Goal: Task Accomplishment & Management: Complete application form

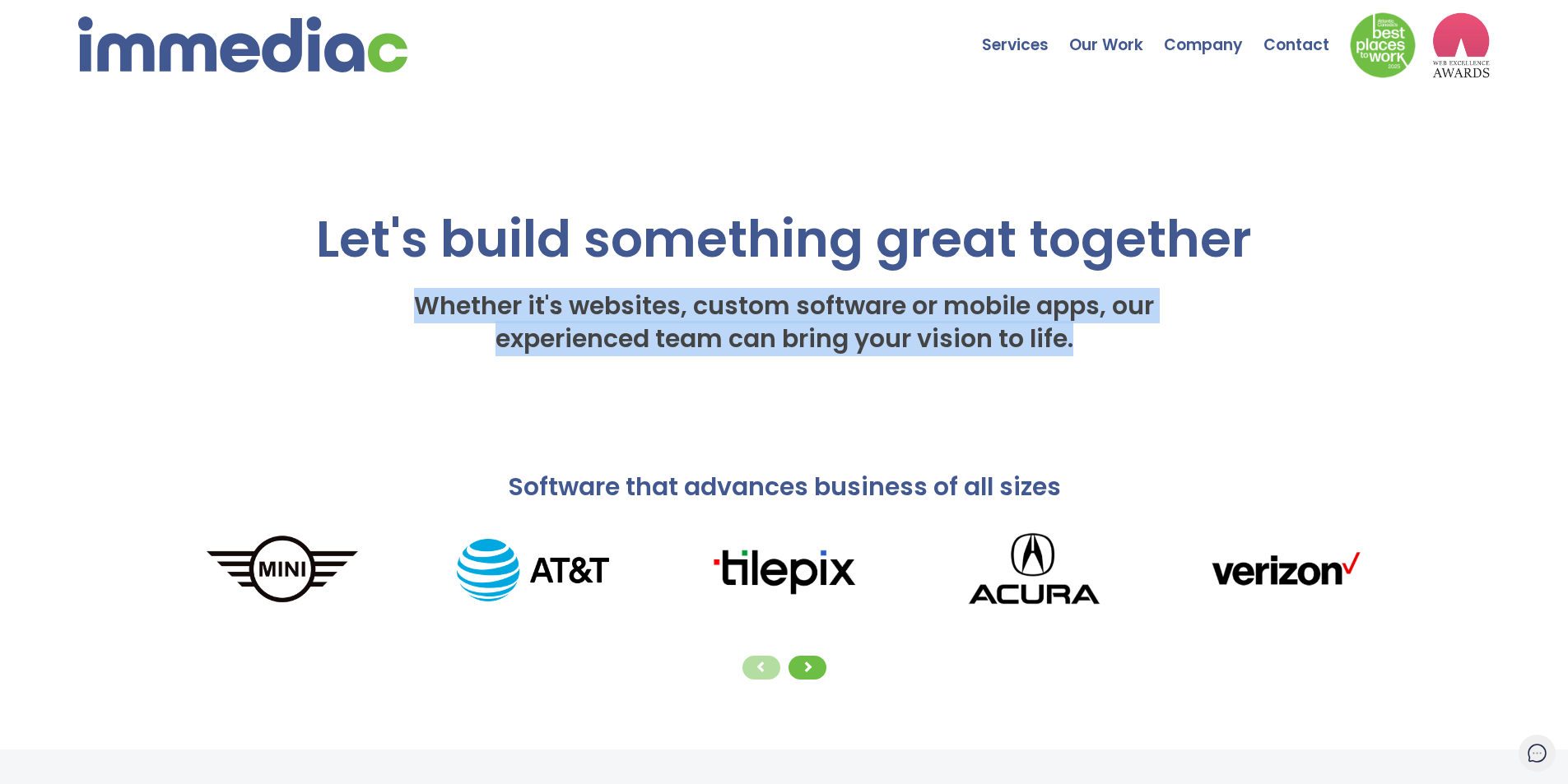
drag, startPoint x: 1108, startPoint y: 336, endPoint x: 407, endPoint y: 294, distance: 702.3
click at [407, 294] on h2 "Whether it's websites, custom software or mobile apps, our experienced team can…" at bounding box center [784, 323] width 1254 height 83
click at [406, 292] on h2 "Whether it's websites, custom software or mobile apps, our experienced team can…" at bounding box center [784, 323] width 1254 height 83
drag, startPoint x: 406, startPoint y: 292, endPoint x: 1126, endPoint y: 353, distance: 722.6
click at [1126, 353] on h2 "Whether it's websites, custom software or mobile apps, our experienced team can…" at bounding box center [784, 323] width 1254 height 83
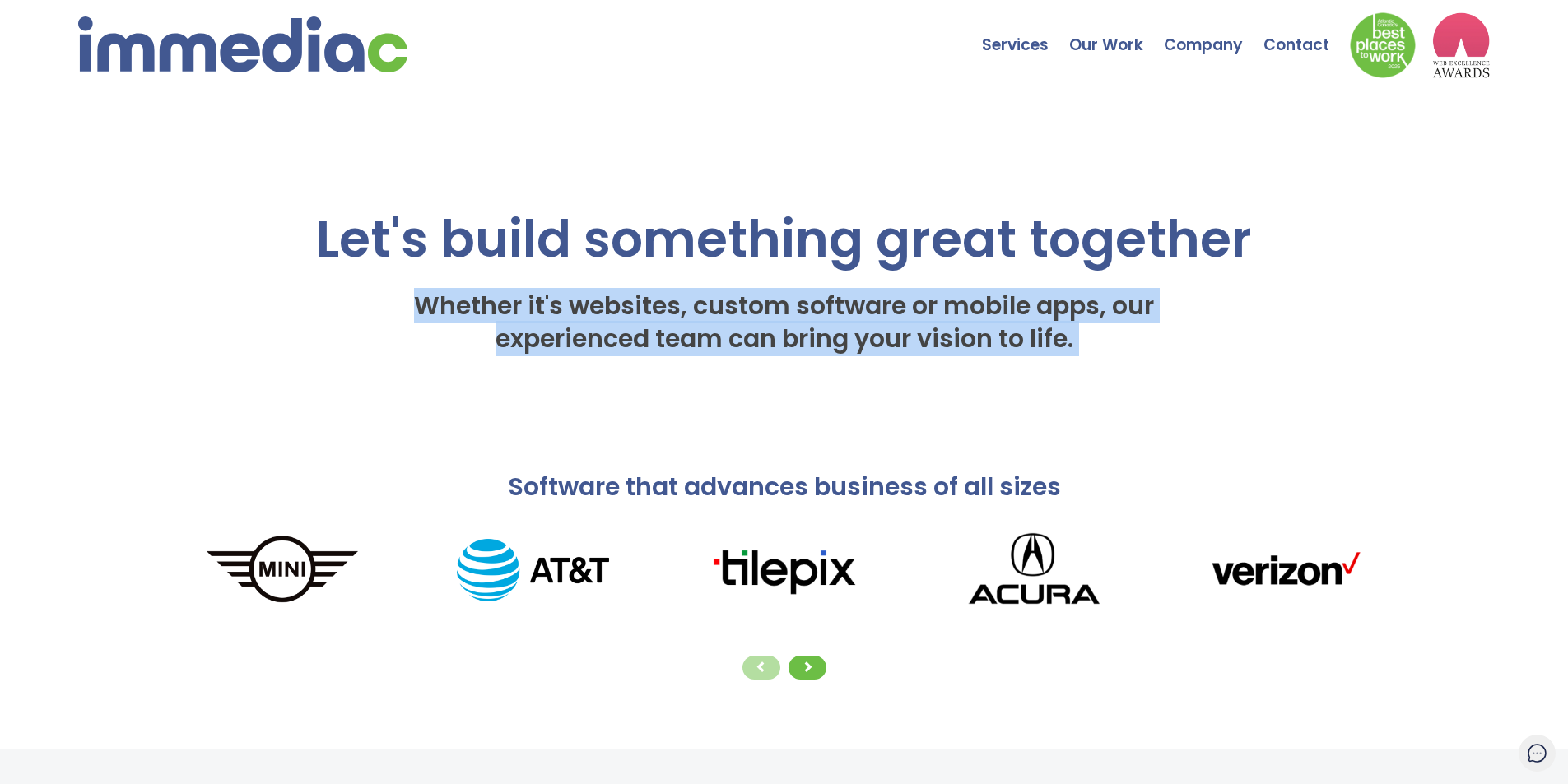
click at [1126, 353] on h2 "Whether it's websites, custom software or mobile apps, our experienced team can…" at bounding box center [784, 323] width 1254 height 83
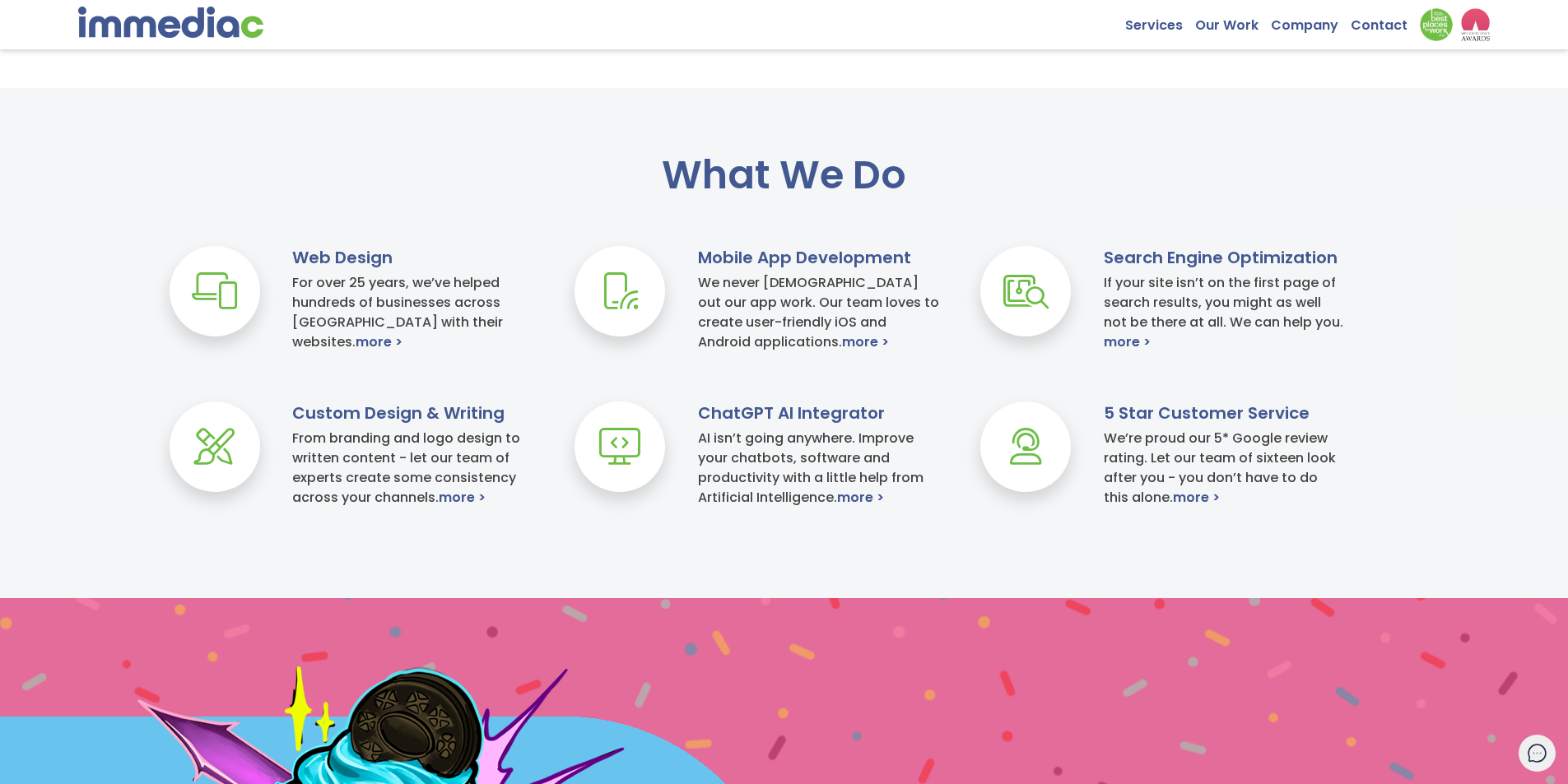
scroll to position [658, 0]
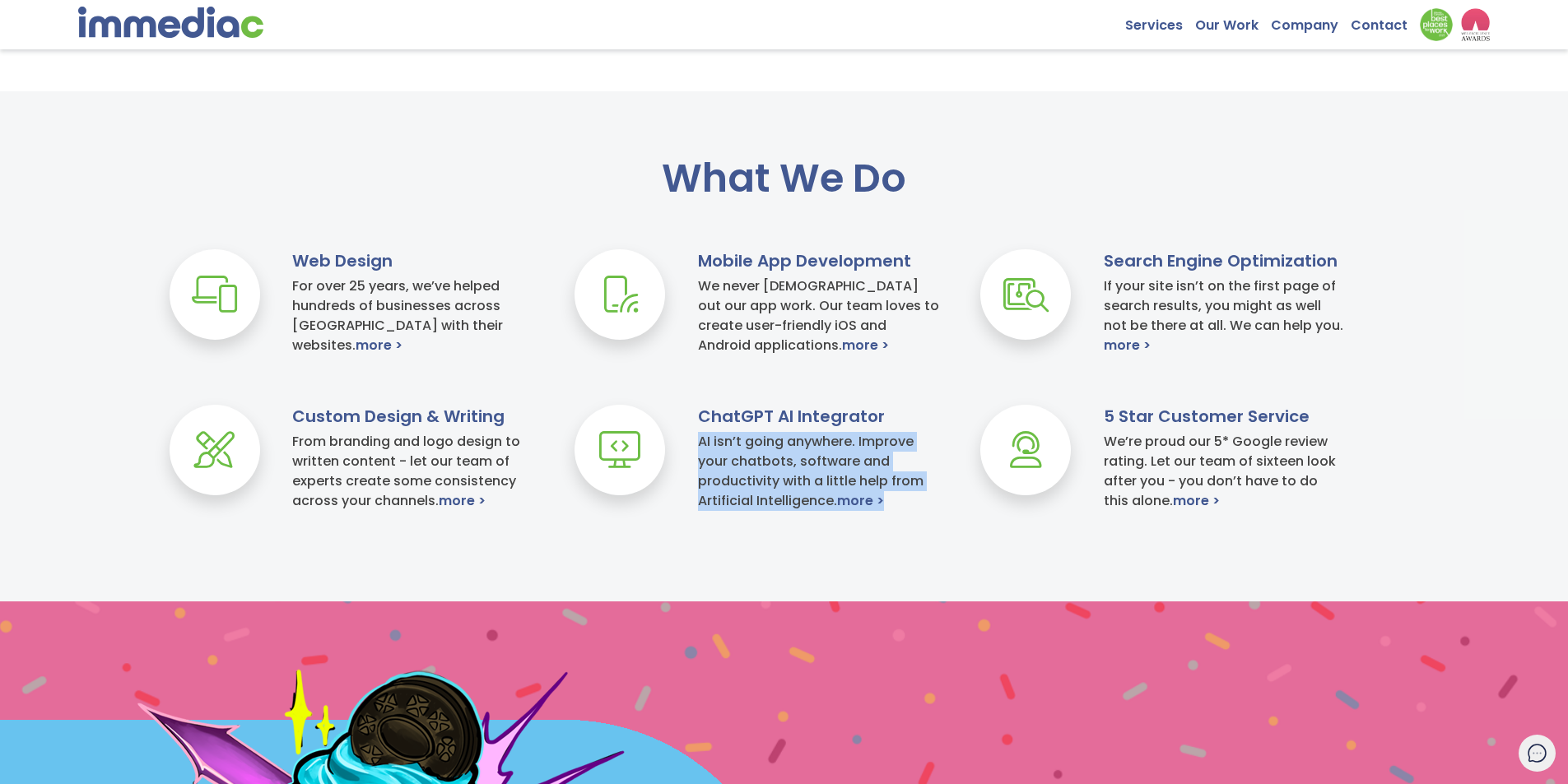
drag, startPoint x: 913, startPoint y: 509, endPoint x: 701, endPoint y: 440, distance: 222.9
click at [701, 440] on h4 "AI isn’t going anywhere. Improve your chatbots, software and productivity with …" at bounding box center [818, 471] width 241 height 79
drag, startPoint x: 701, startPoint y: 440, endPoint x: 984, endPoint y: 538, distance: 299.5
click at [984, 538] on div "Web Design For over 25 years, we’ve helped hundreds of businesses across Canada…" at bounding box center [784, 405] width 1568 height 311
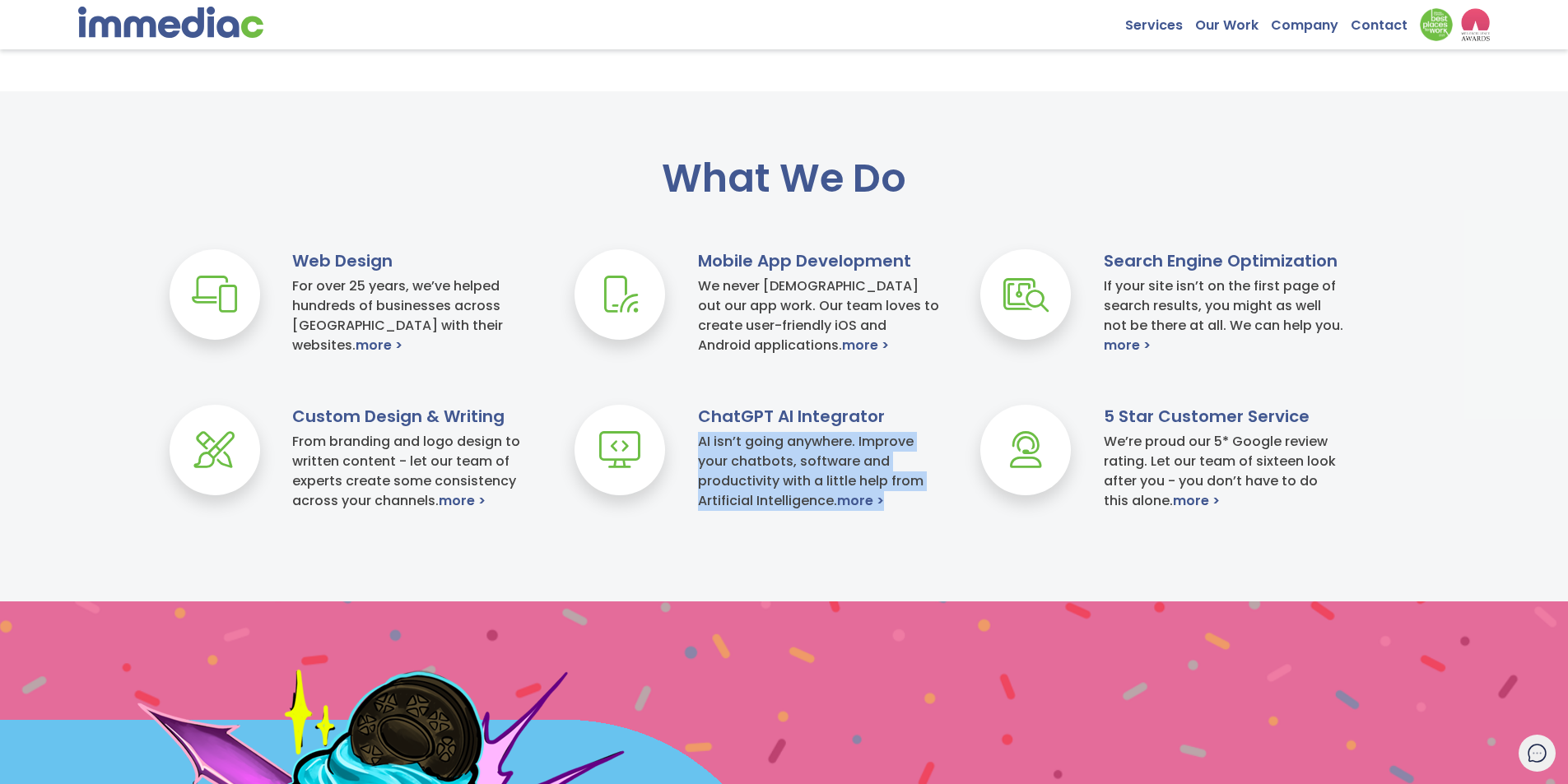
click at [984, 538] on div "Web Design For over 25 years, we’ve helped hundreds of businesses across Canada…" at bounding box center [784, 405] width 1568 height 311
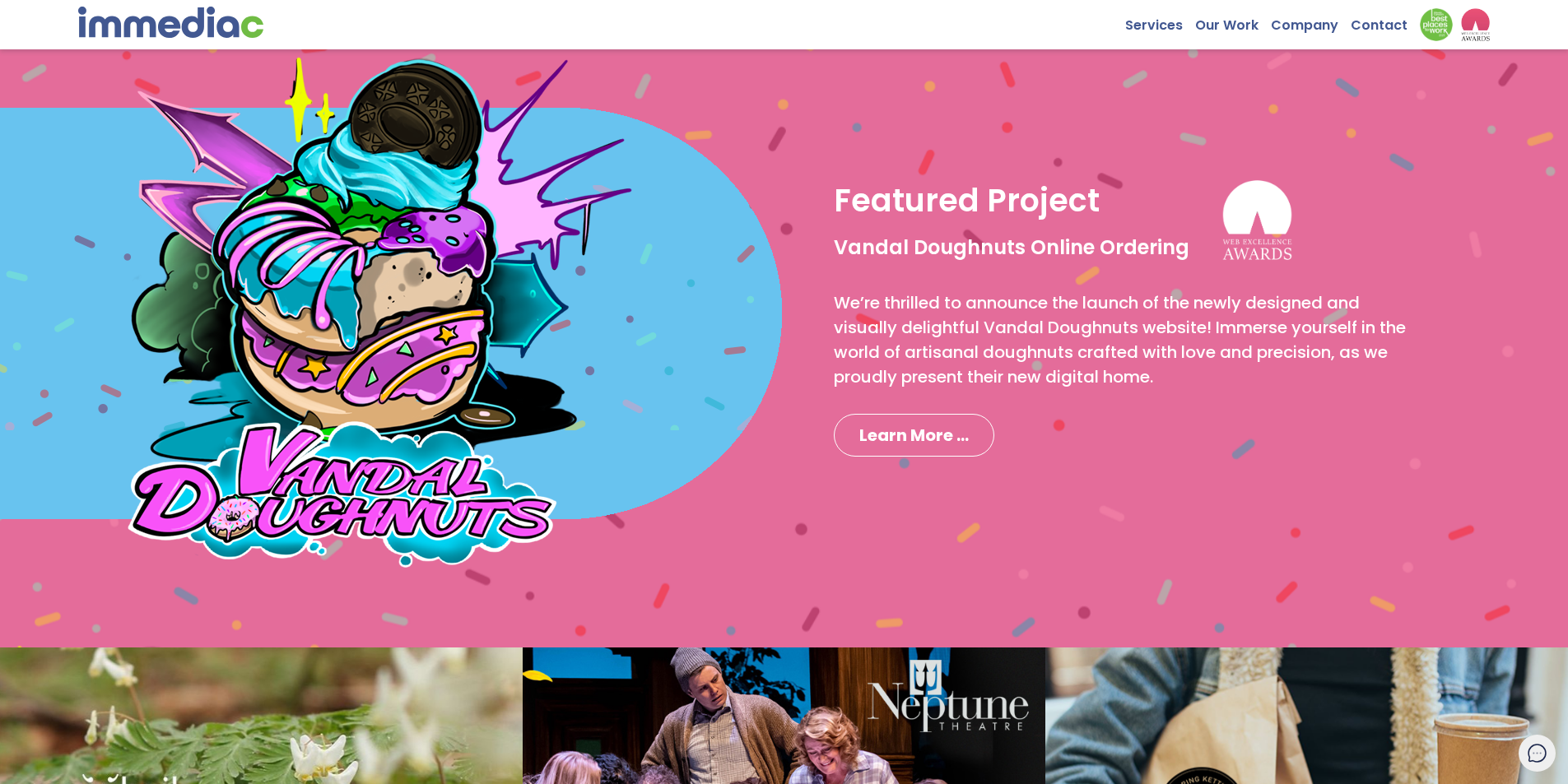
scroll to position [1233, 0]
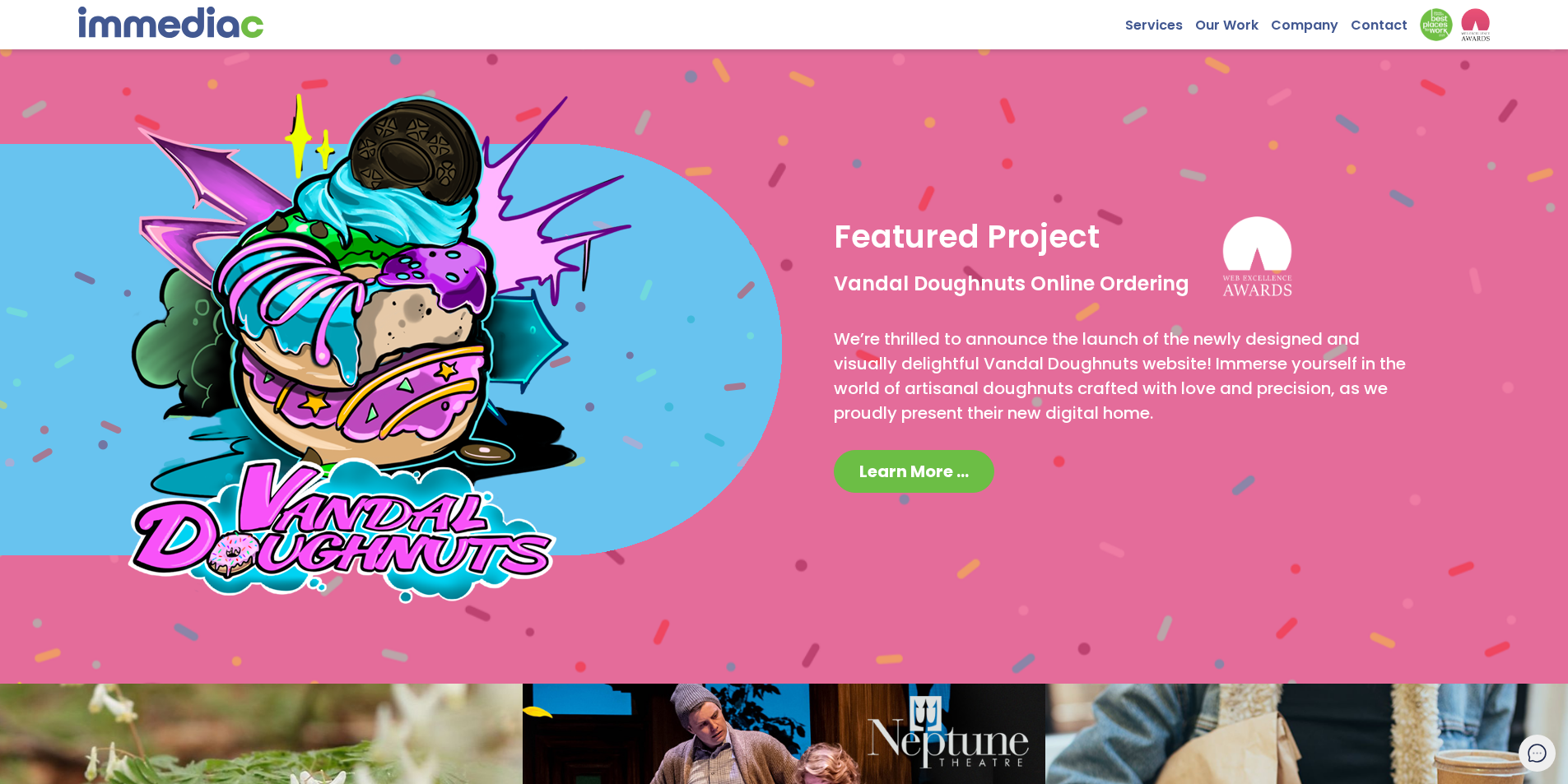
click at [955, 471] on span "Learn More ..." at bounding box center [914, 472] width 109 height 23
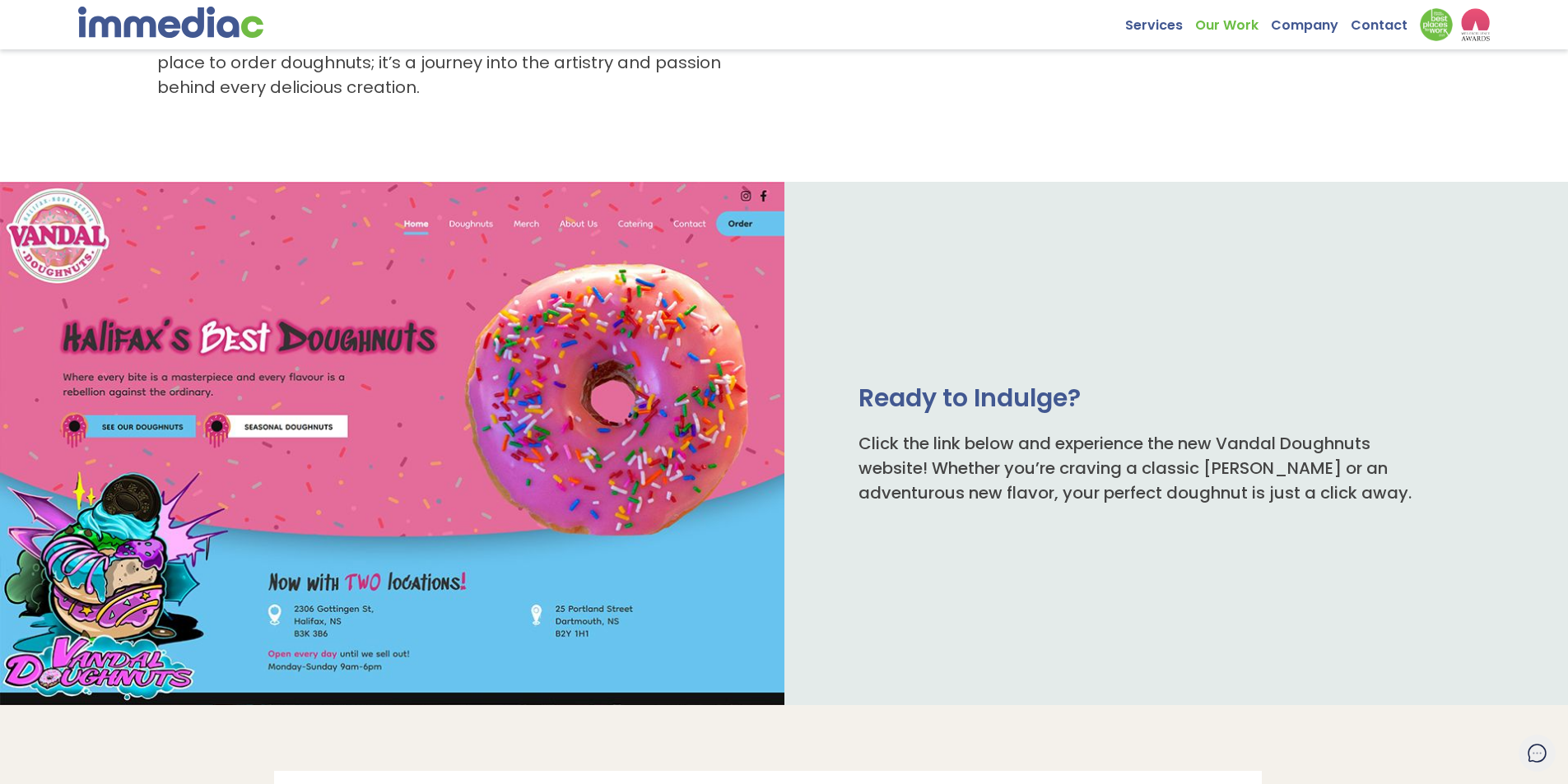
scroll to position [905, 0]
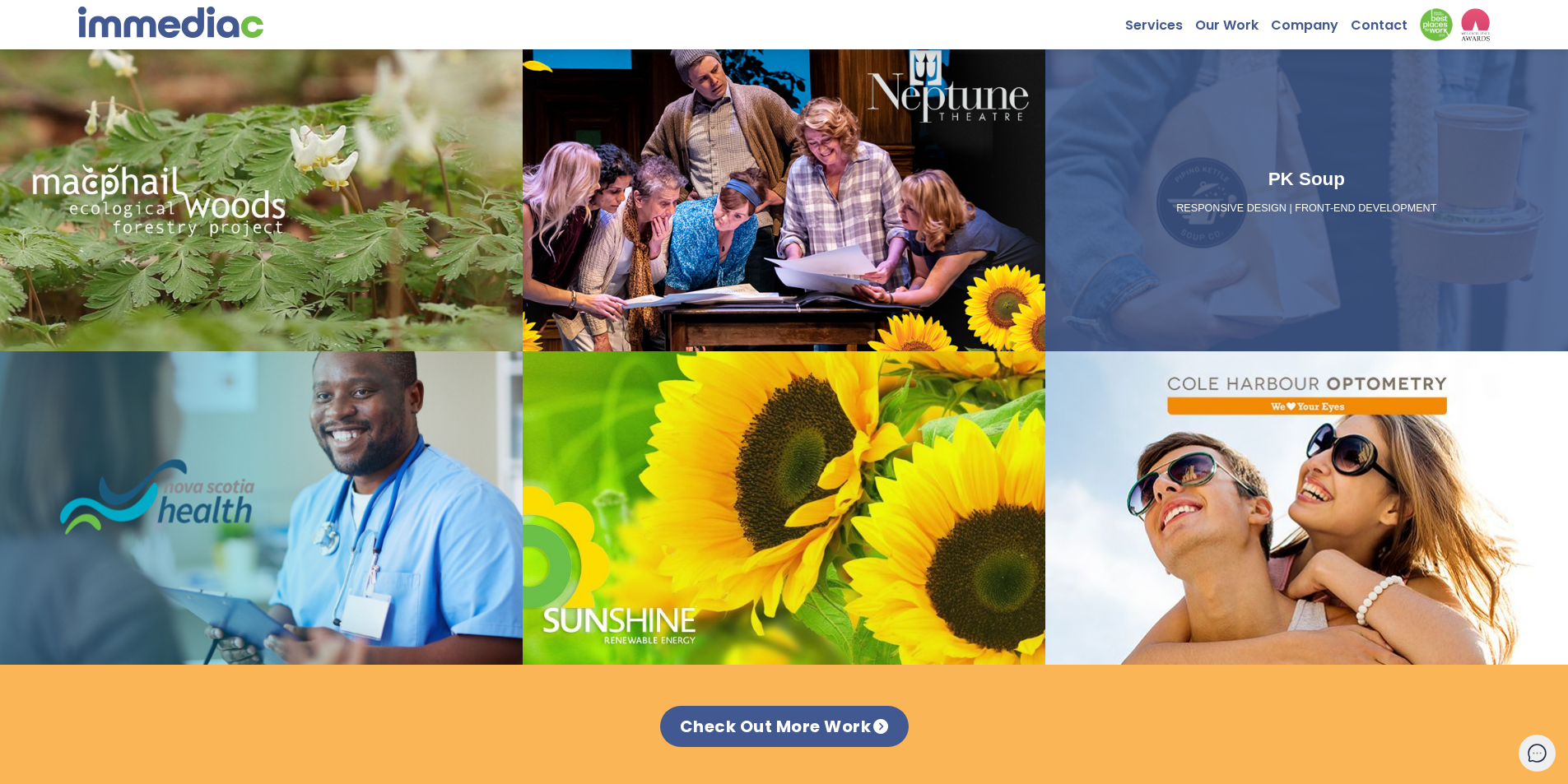
scroll to position [1892, 0]
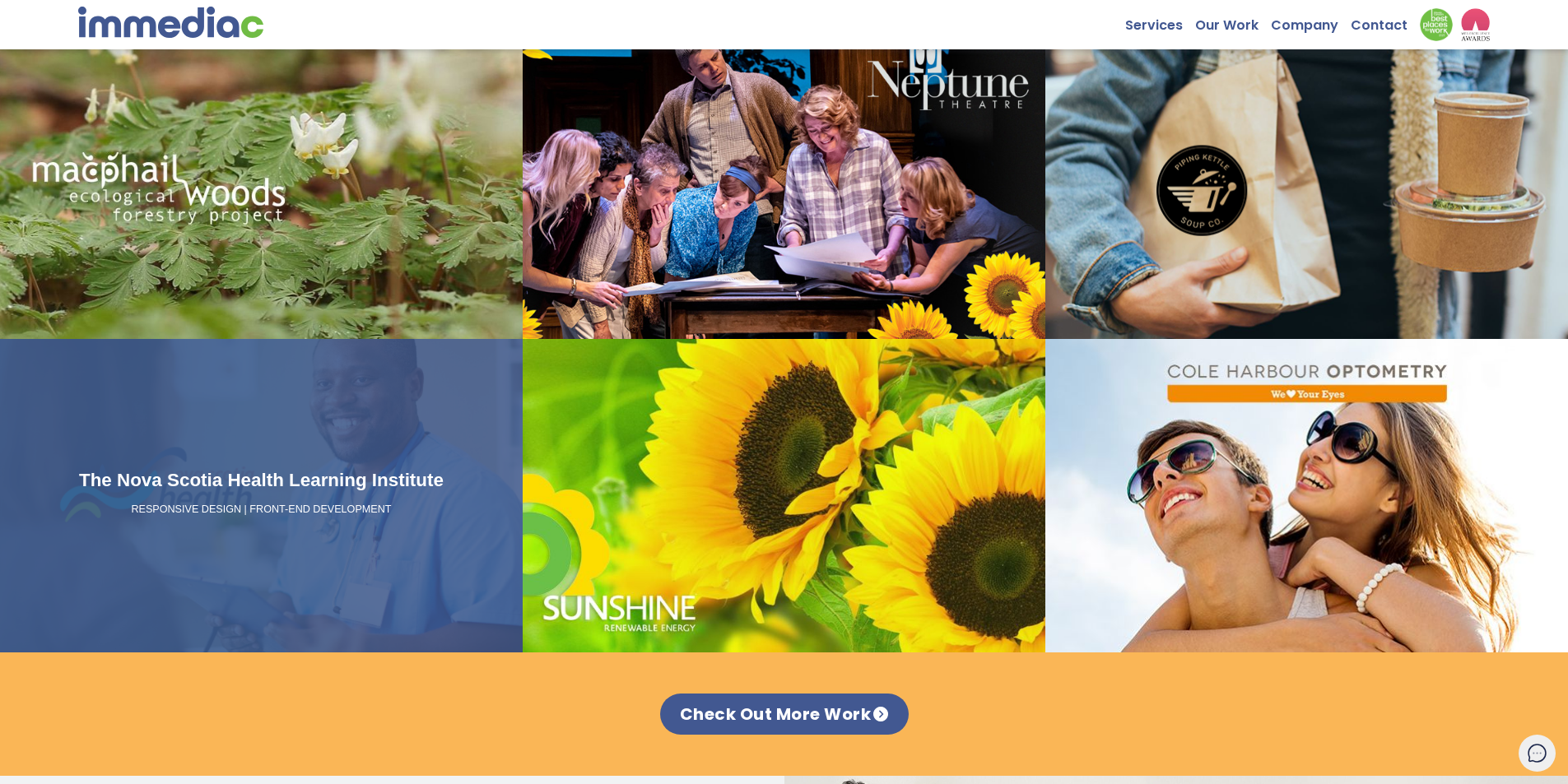
click at [139, 500] on div "The Nova Scotia Health Learning Institute RESPONSIVE DESIGN | FRONT-END DEVELOP…" at bounding box center [261, 496] width 510 height 59
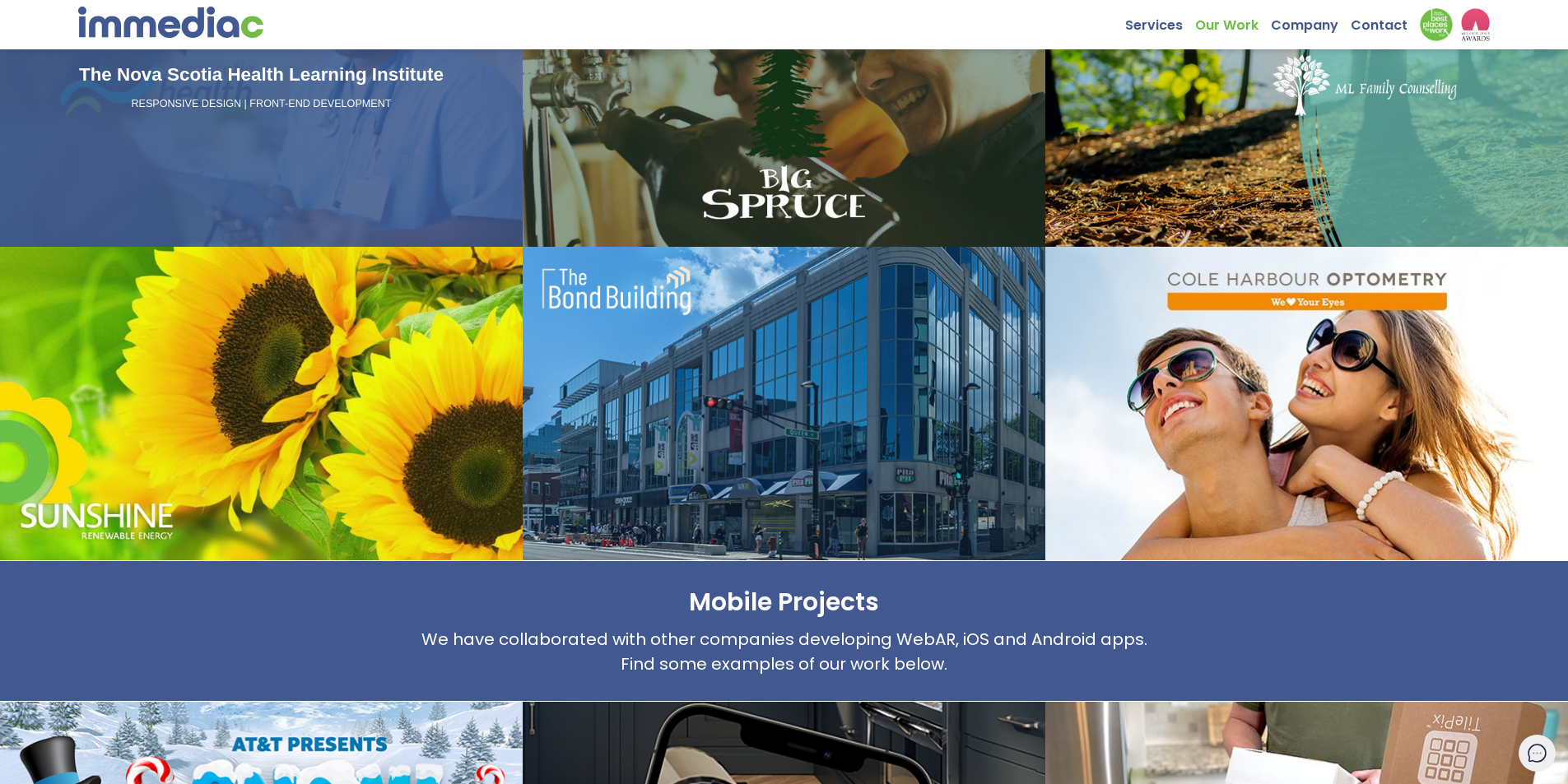
scroll to position [1069, 0]
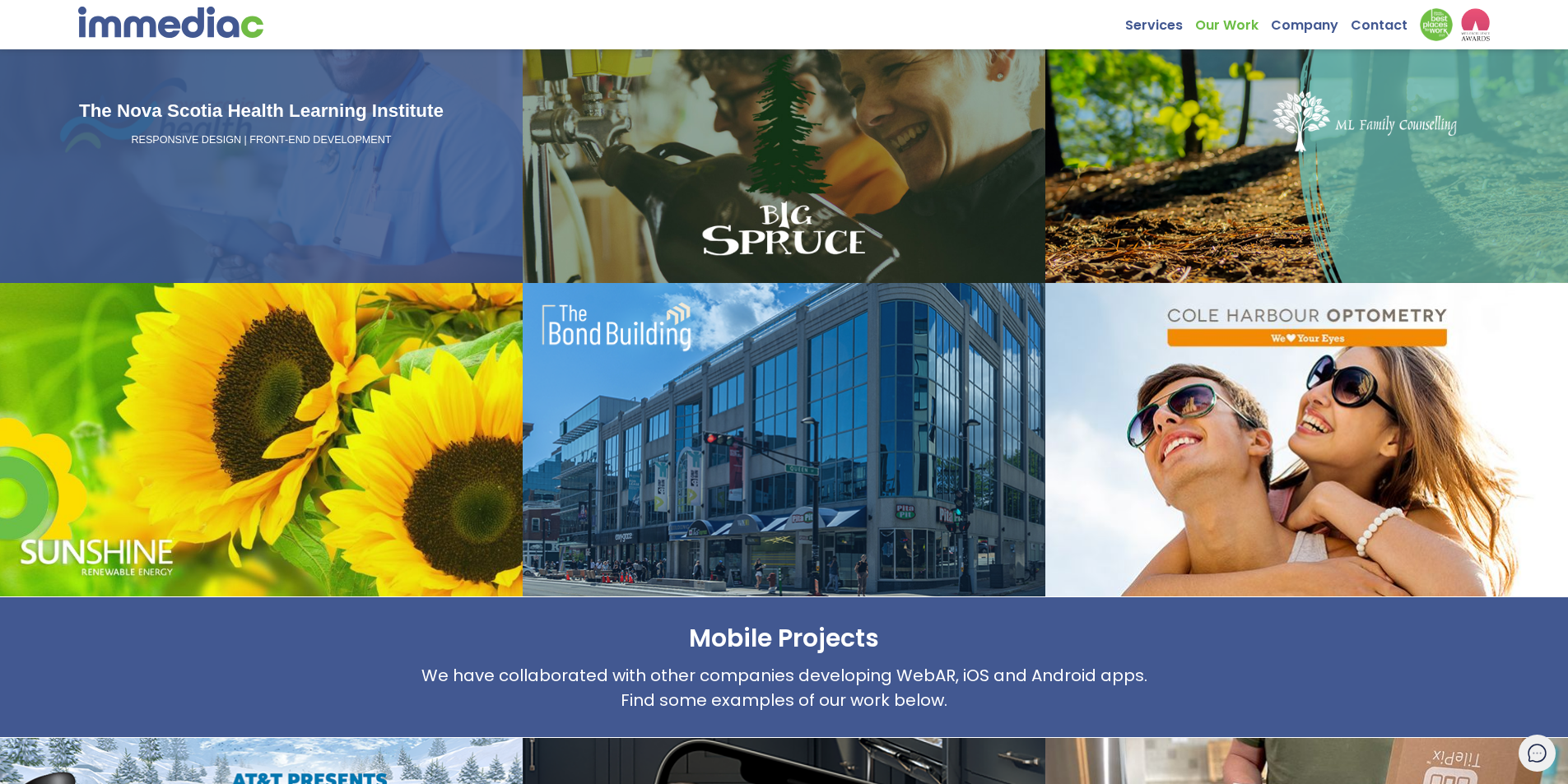
click at [219, 172] on div "The Nova Scotia Health Learning Institute RESPONSIVE DESIGN | FRONT-END DEVELOP…" at bounding box center [261, 126] width 522 height 313
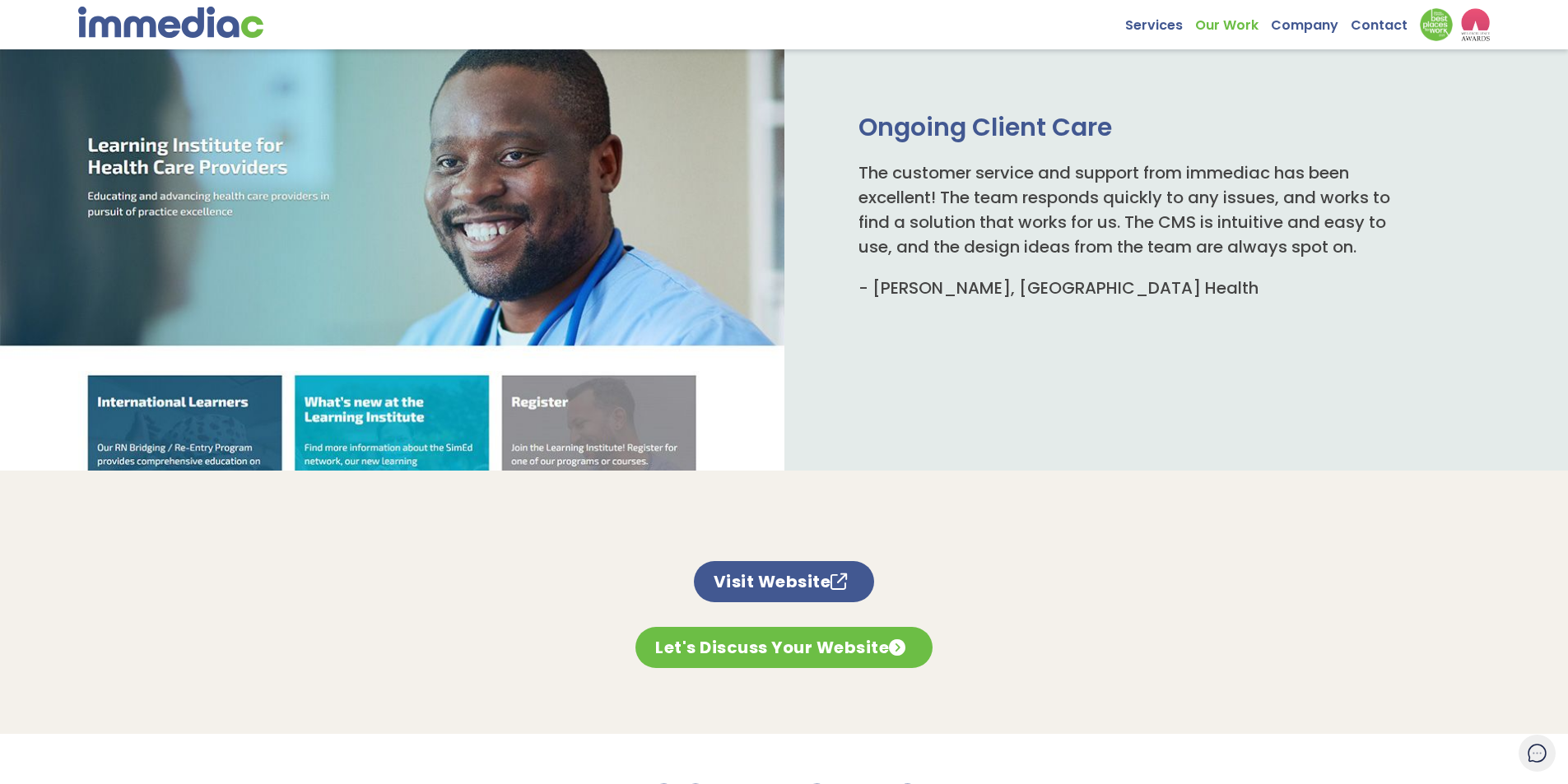
scroll to position [997, 0]
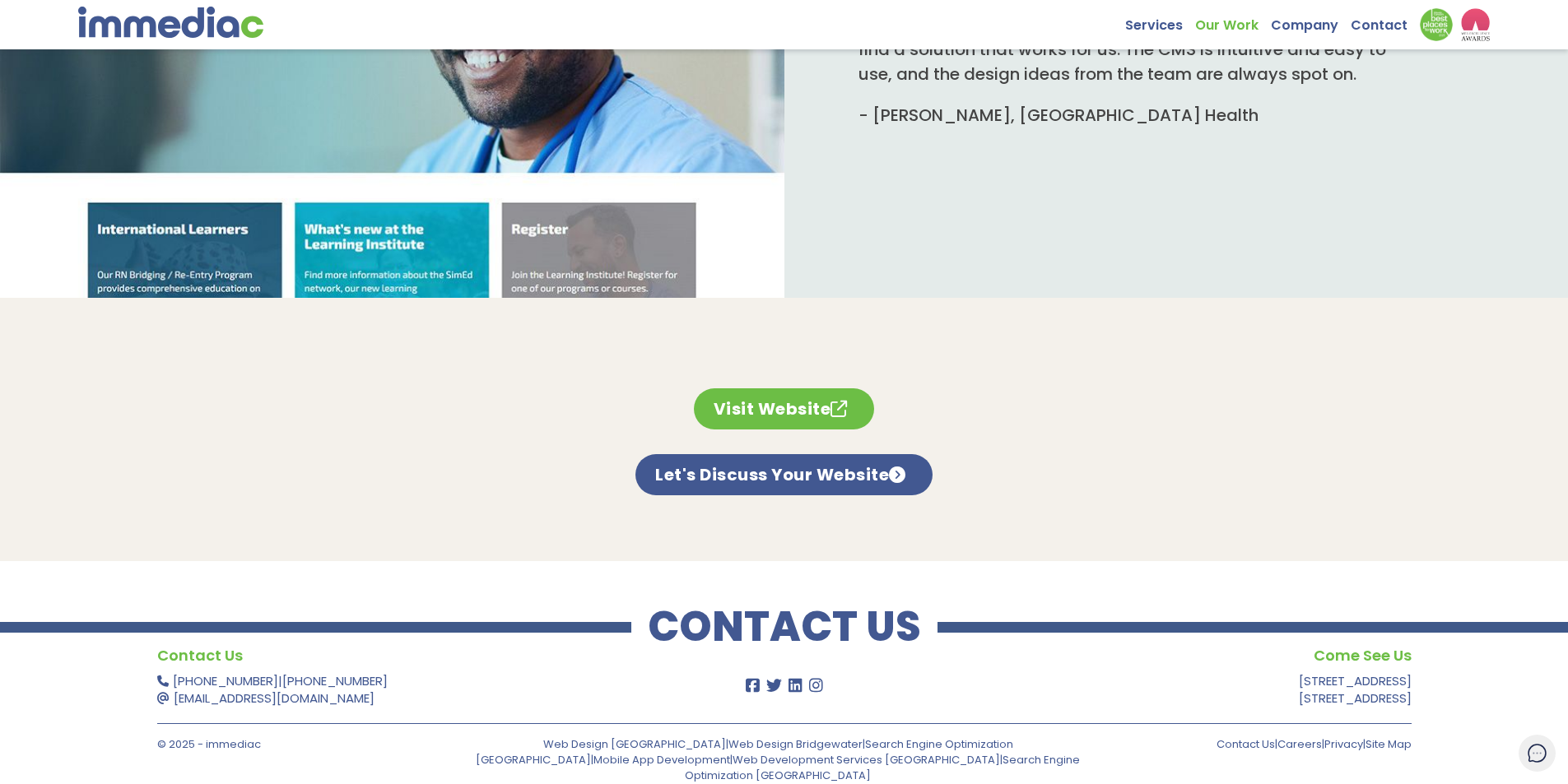
click at [798, 414] on link "Visit Website" at bounding box center [784, 409] width 181 height 41
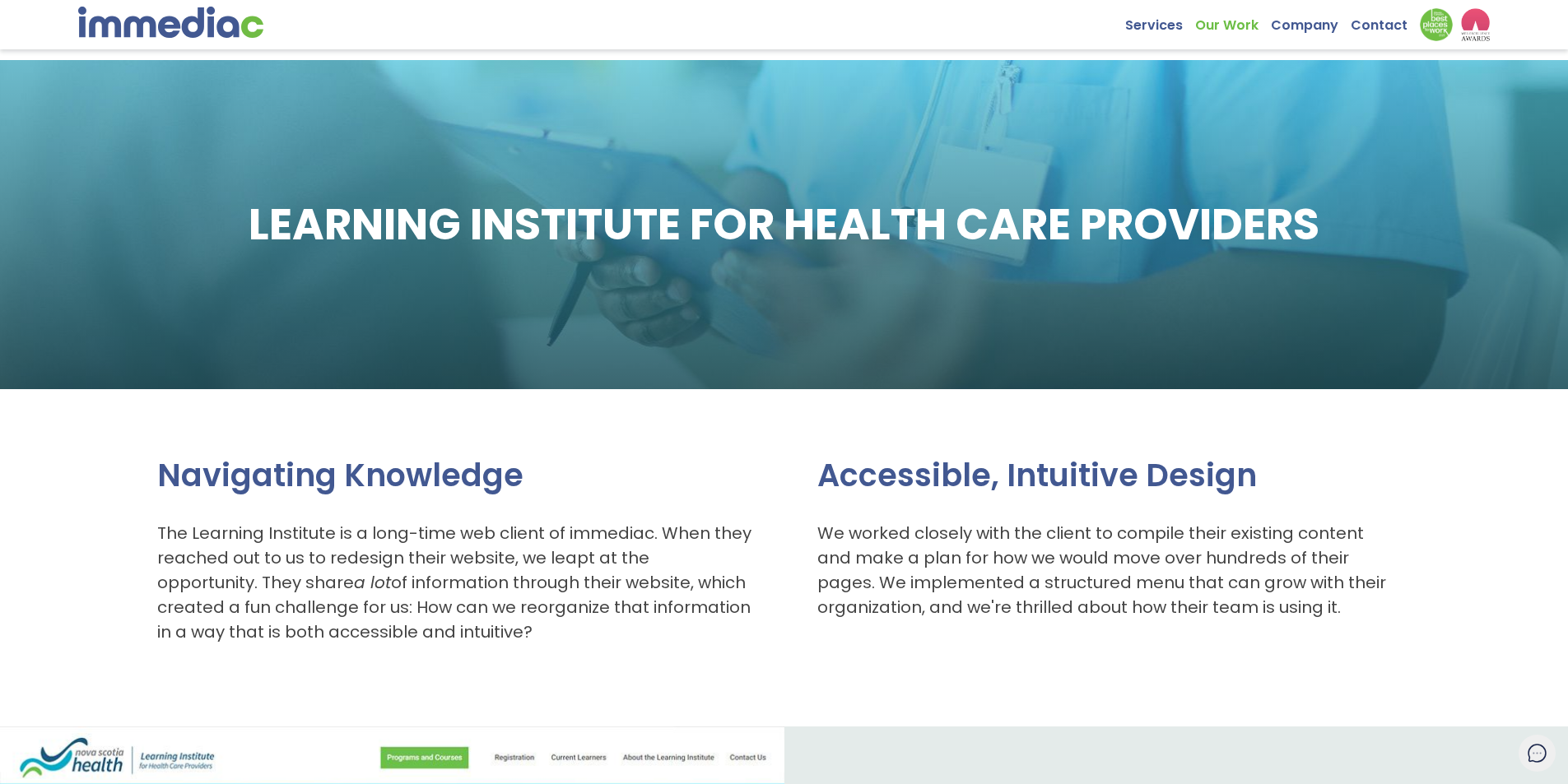
scroll to position [0, 0]
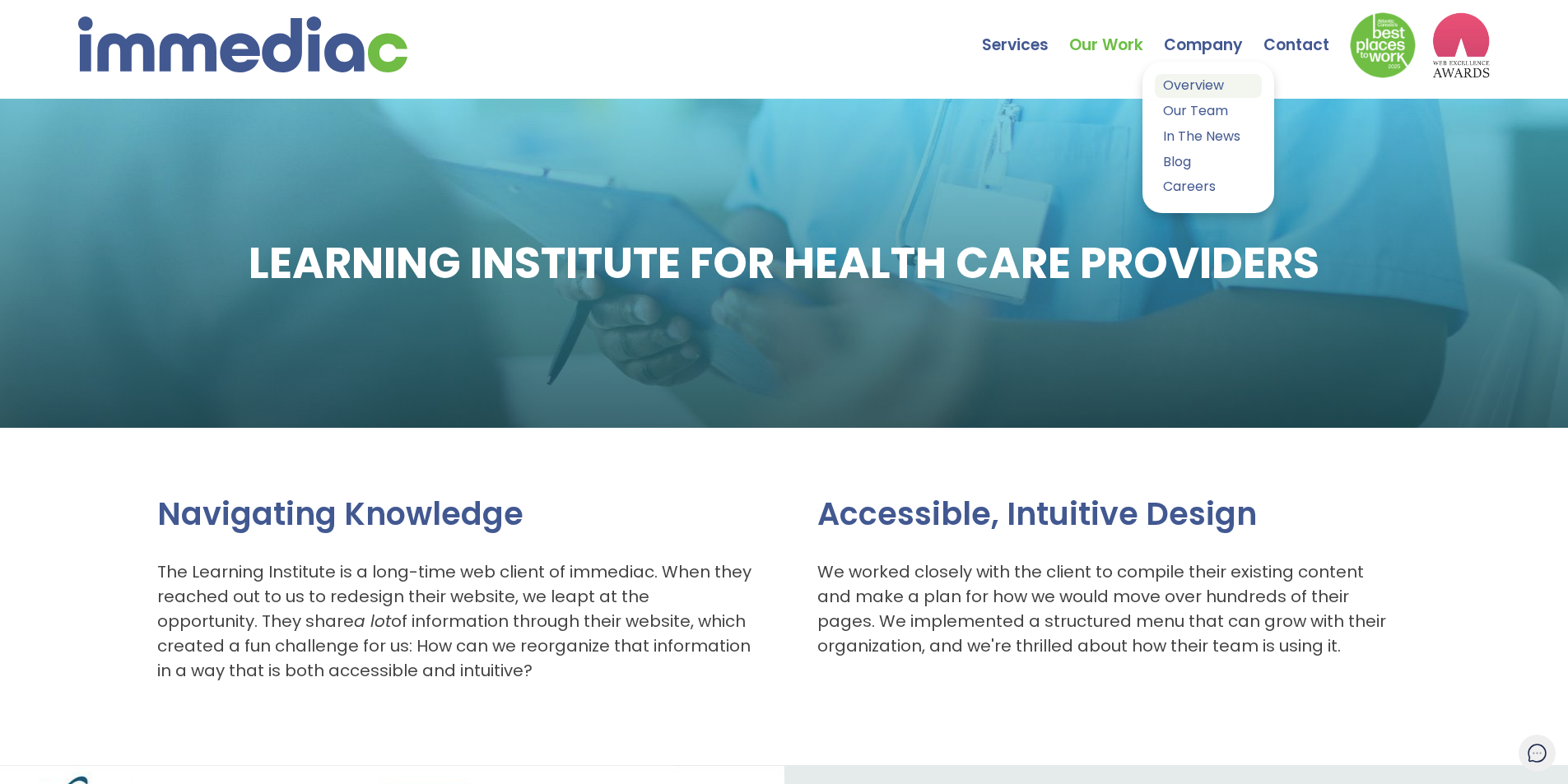
click at [1187, 83] on link "Overview" at bounding box center [1207, 86] width 107 height 24
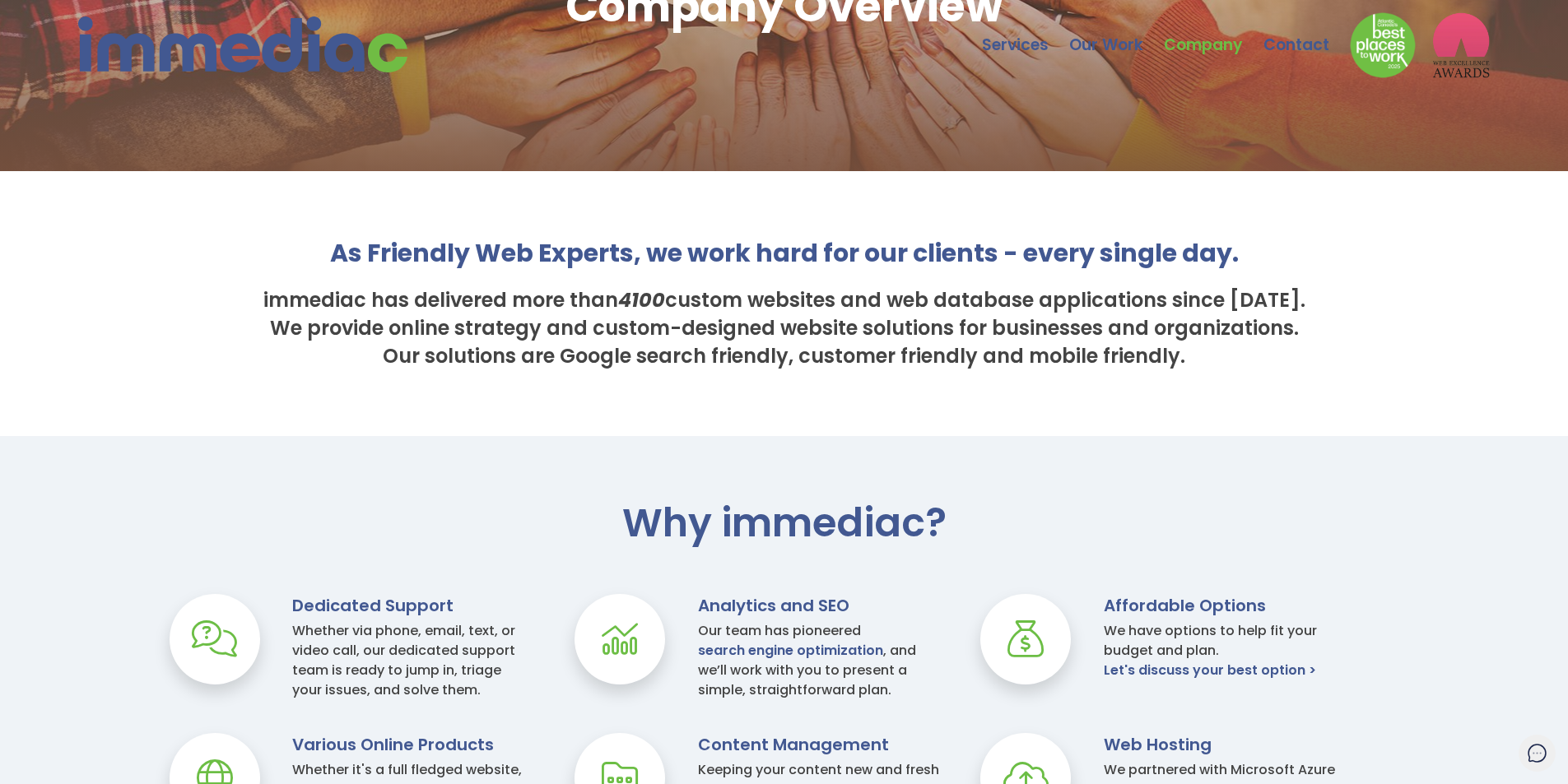
scroll to position [411, 0]
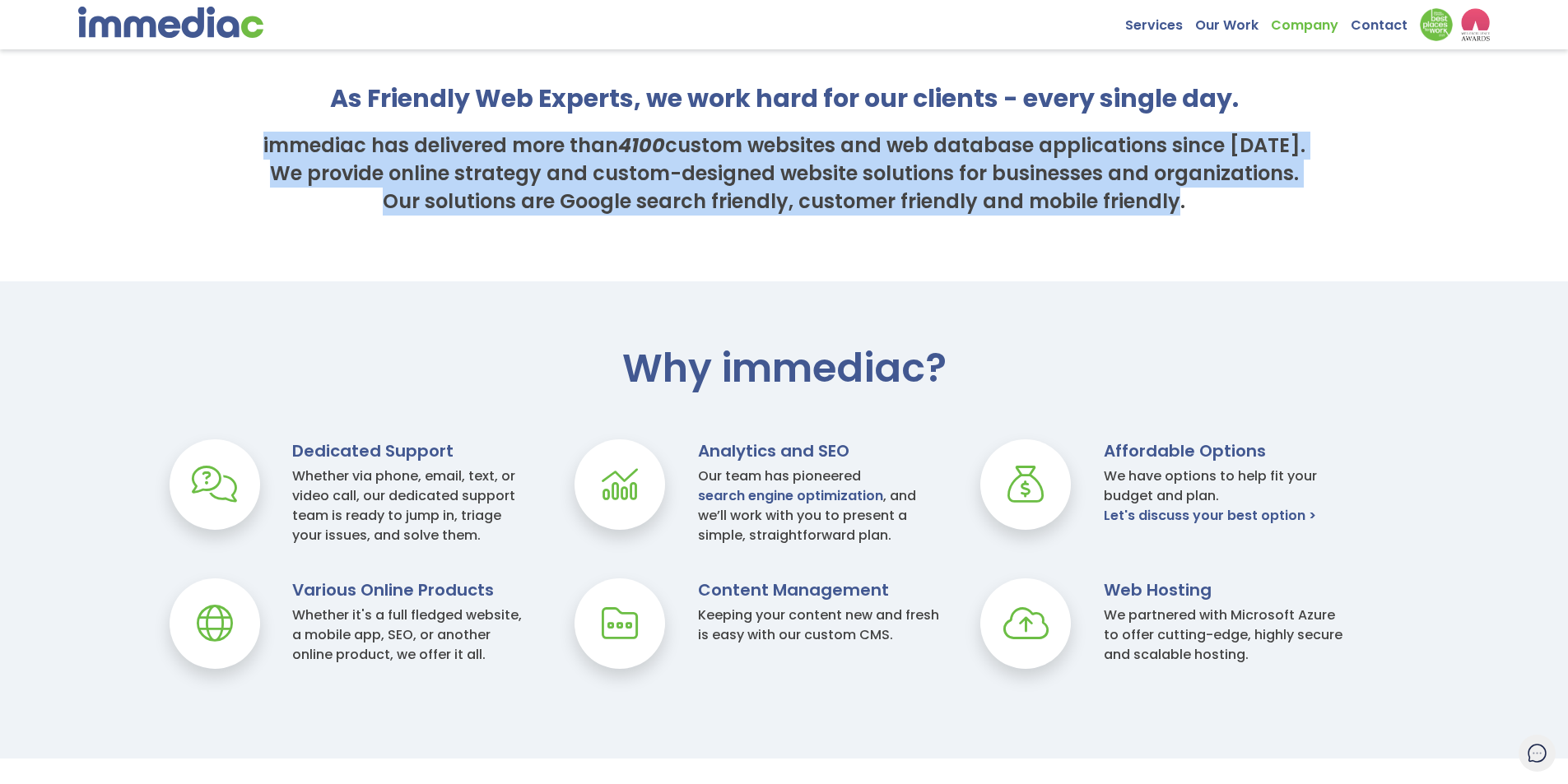
drag, startPoint x: 1204, startPoint y: 205, endPoint x: 167, endPoint y: 135, distance: 1039.4
click at [167, 135] on div "As Friendly Web Experts, we work hard for our clients - every single day. immed…" at bounding box center [784, 149] width 1254 height 134
click at [184, 137] on div "As Friendly Web Experts, we work hard for our clients - every single day. immed…" at bounding box center [784, 149] width 1254 height 134
drag, startPoint x: 184, startPoint y: 137, endPoint x: 1201, endPoint y: 194, distance: 1018.6
click at [1201, 194] on div "As Friendly Web Experts, we work hard for our clients - every single day. immed…" at bounding box center [784, 149] width 1254 height 134
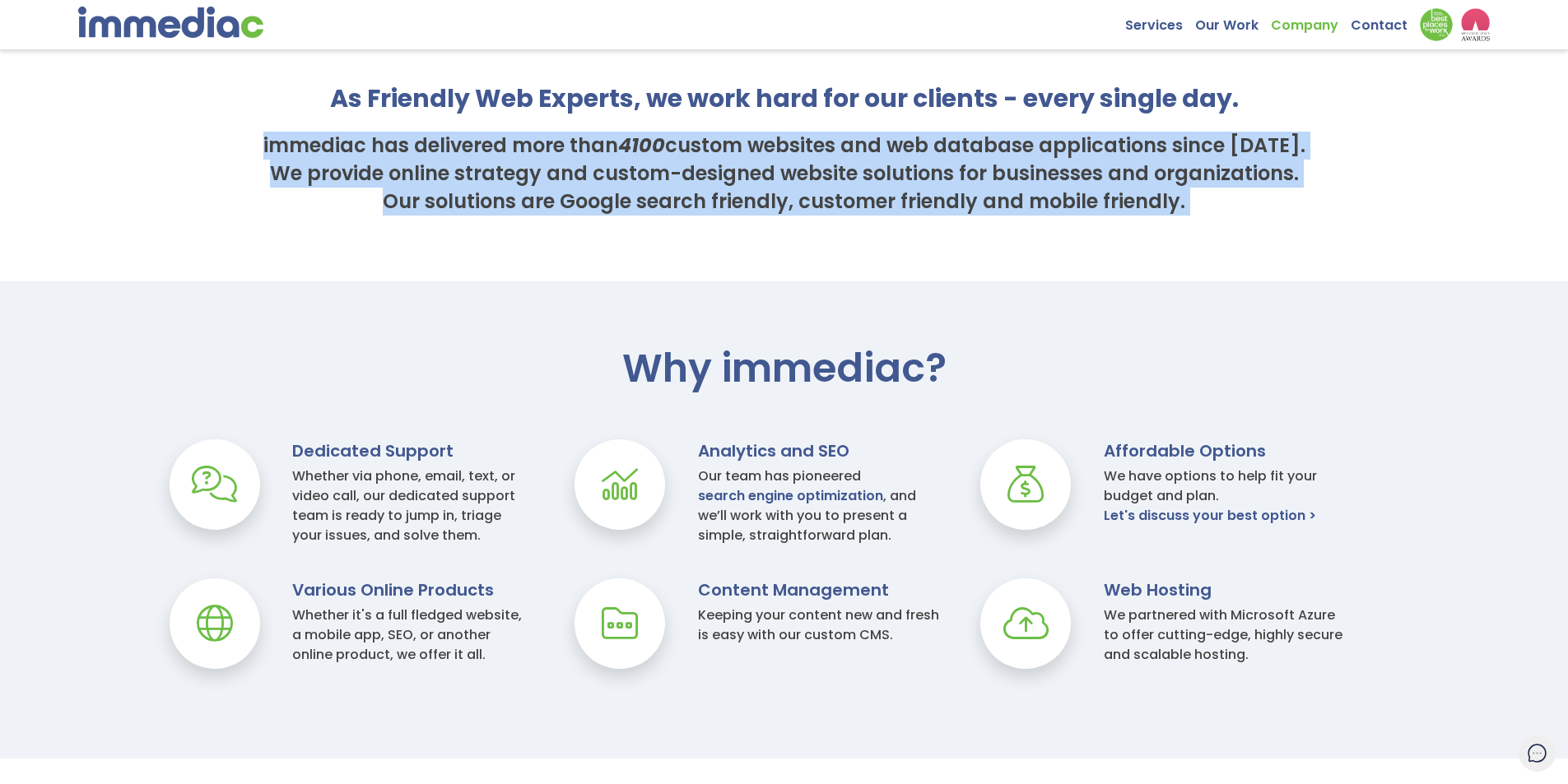
click at [1201, 194] on h3 "immediac has delivered more than 4100 custom websites and web database applicat…" at bounding box center [784, 174] width 1054 height 84
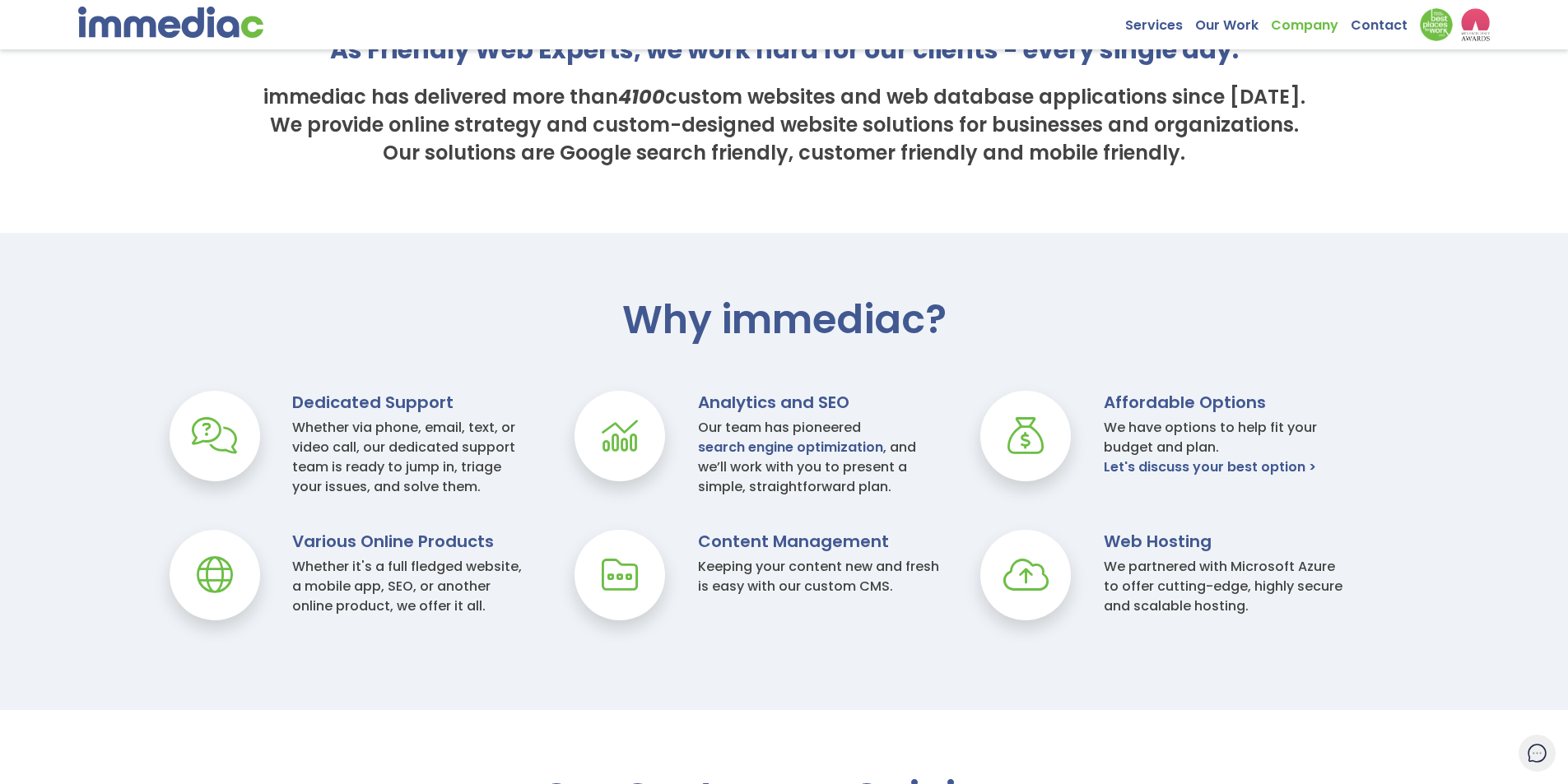
scroll to position [493, 0]
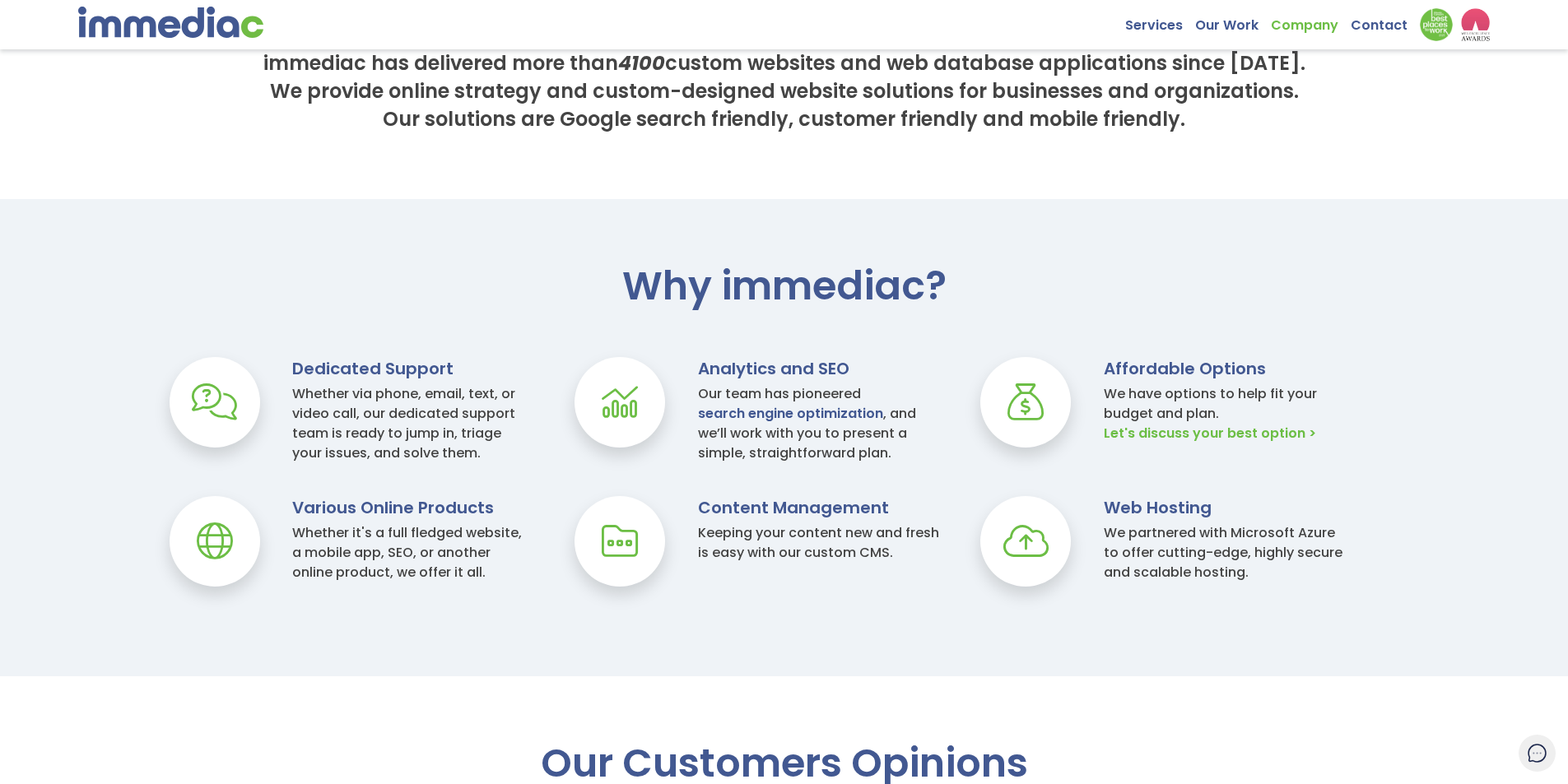
click at [1204, 434] on link "Let's discuss your best option >" at bounding box center [1209, 433] width 213 height 20
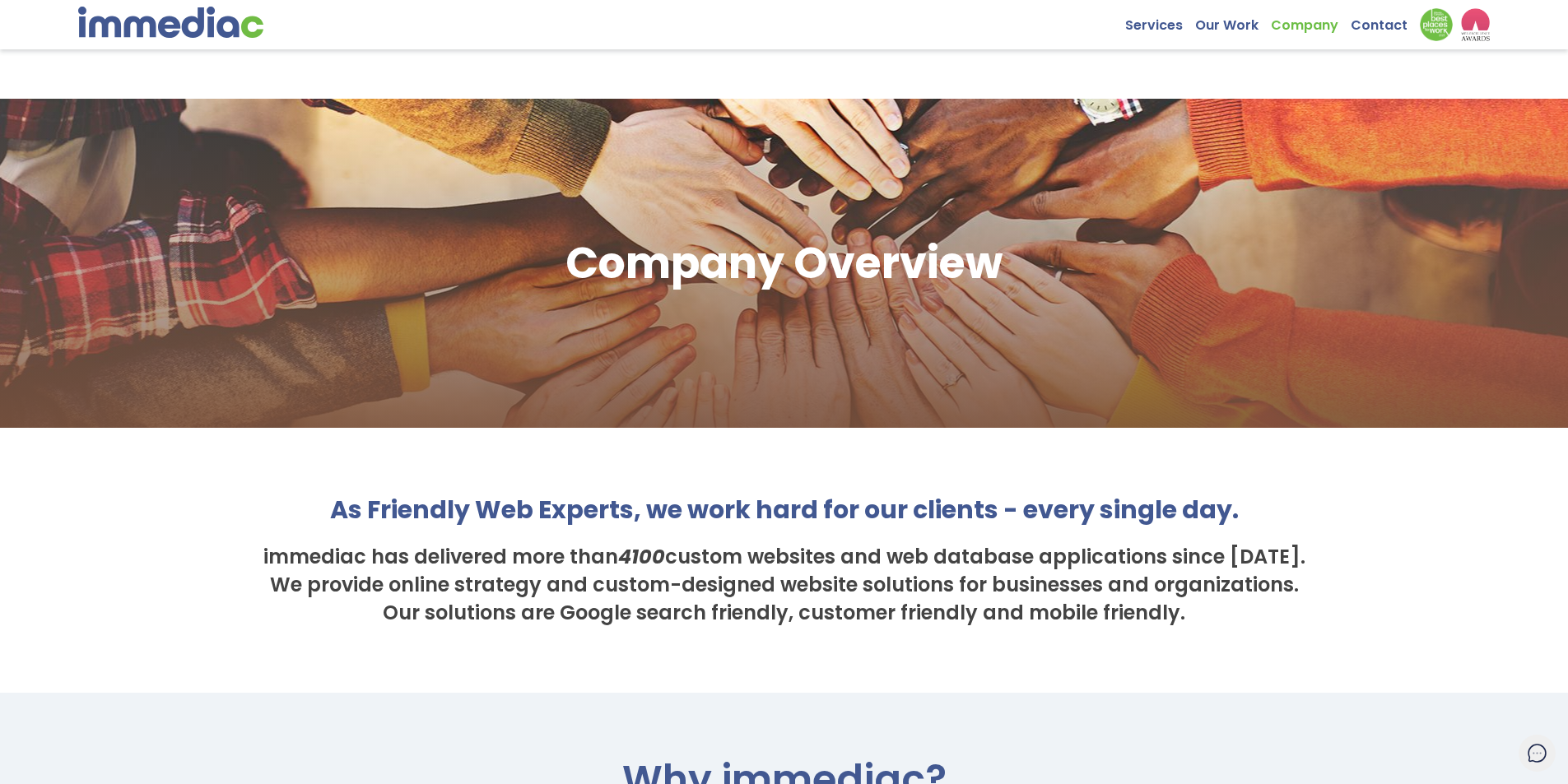
scroll to position [493, 0]
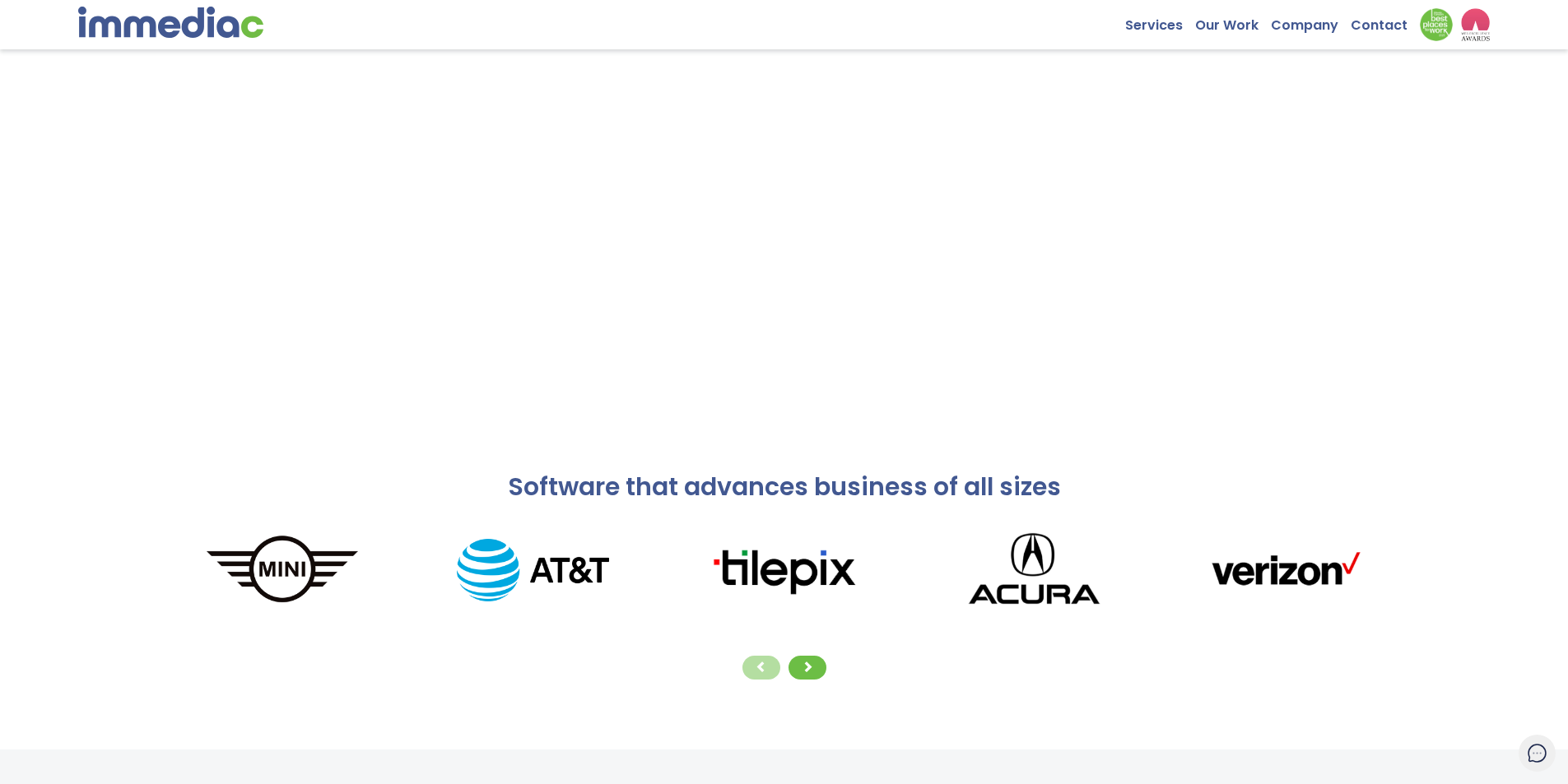
scroll to position [1892, 0]
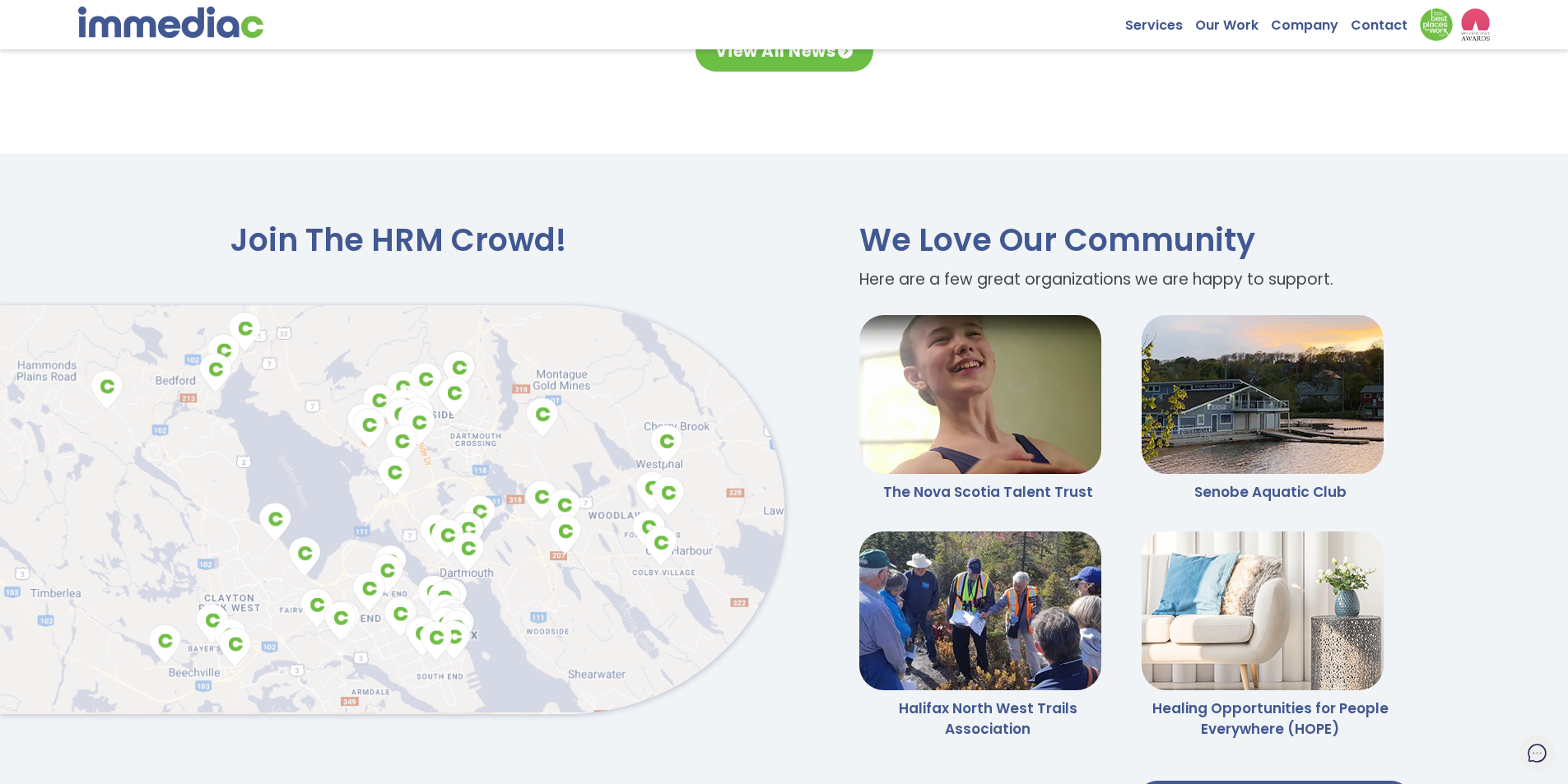
scroll to position [4062, 0]
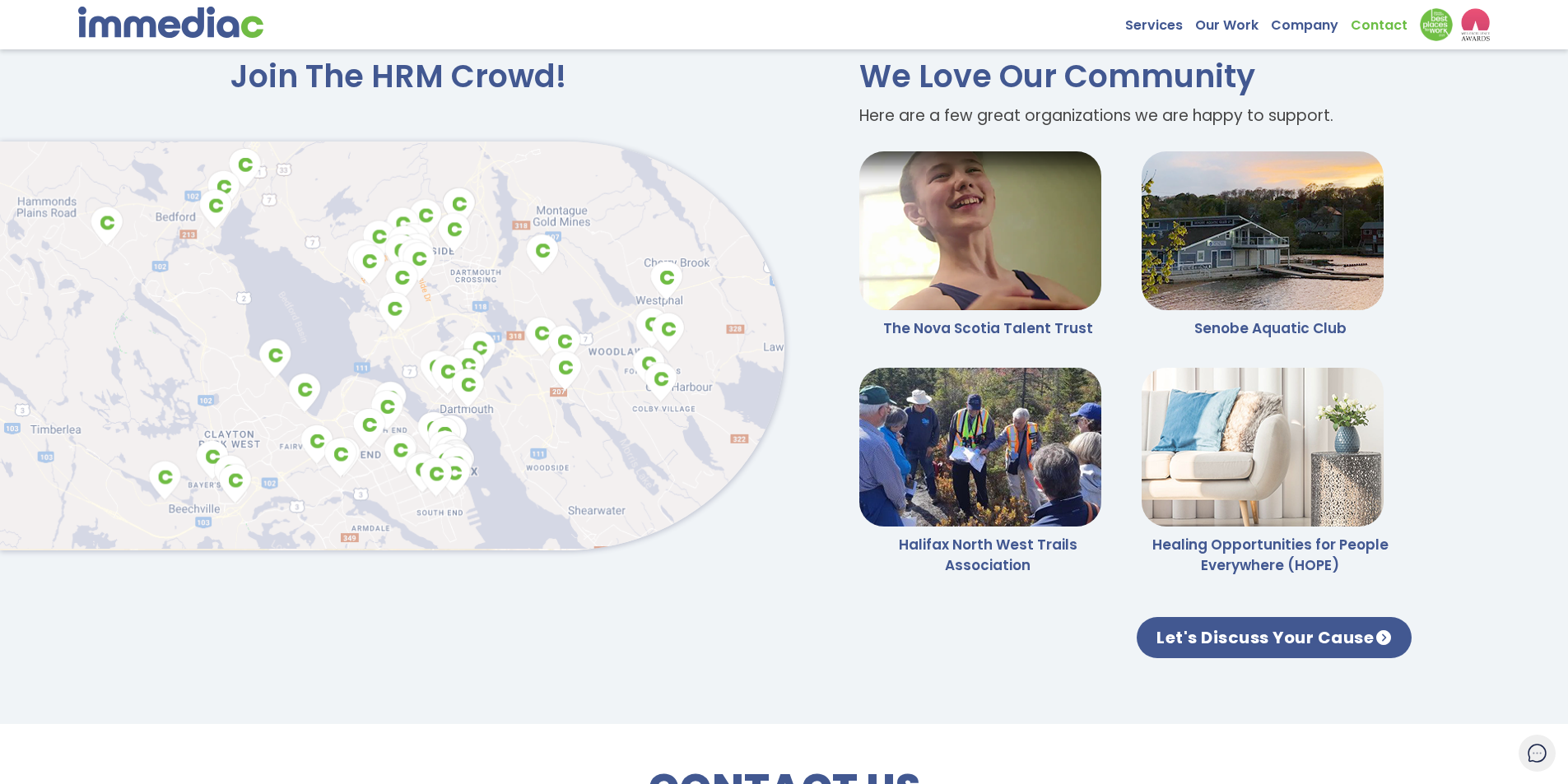
drag, startPoint x: 1380, startPoint y: 27, endPoint x: 1391, endPoint y: 30, distance: 11.4
click at [1383, 29] on link "Contact" at bounding box center [1385, 21] width 69 height 25
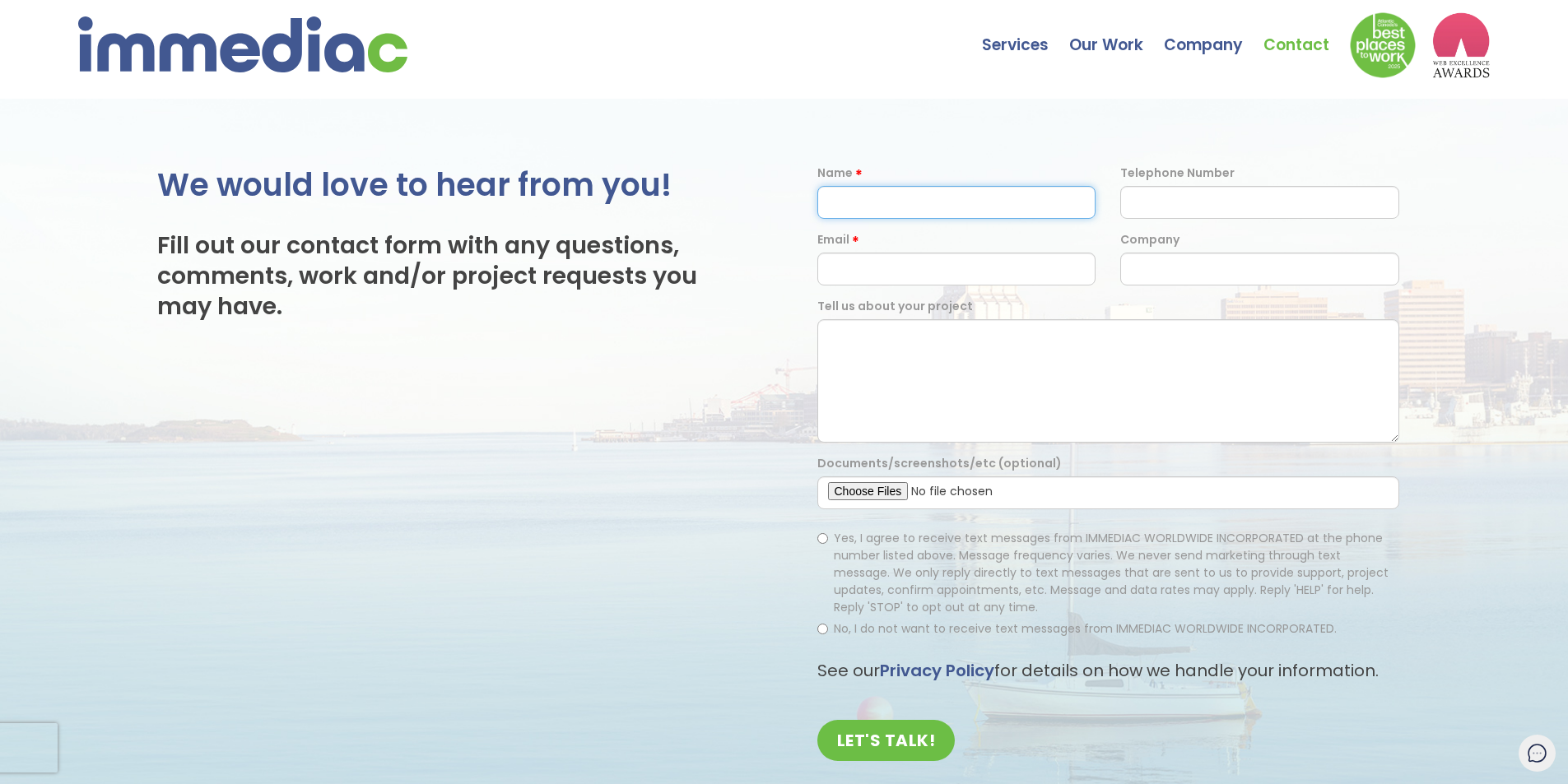
click at [984, 188] on input "text" at bounding box center [956, 202] width 279 height 33
type input "[PERSON_NAME]"
type input "9024684900"
type input "Bluewater Group"
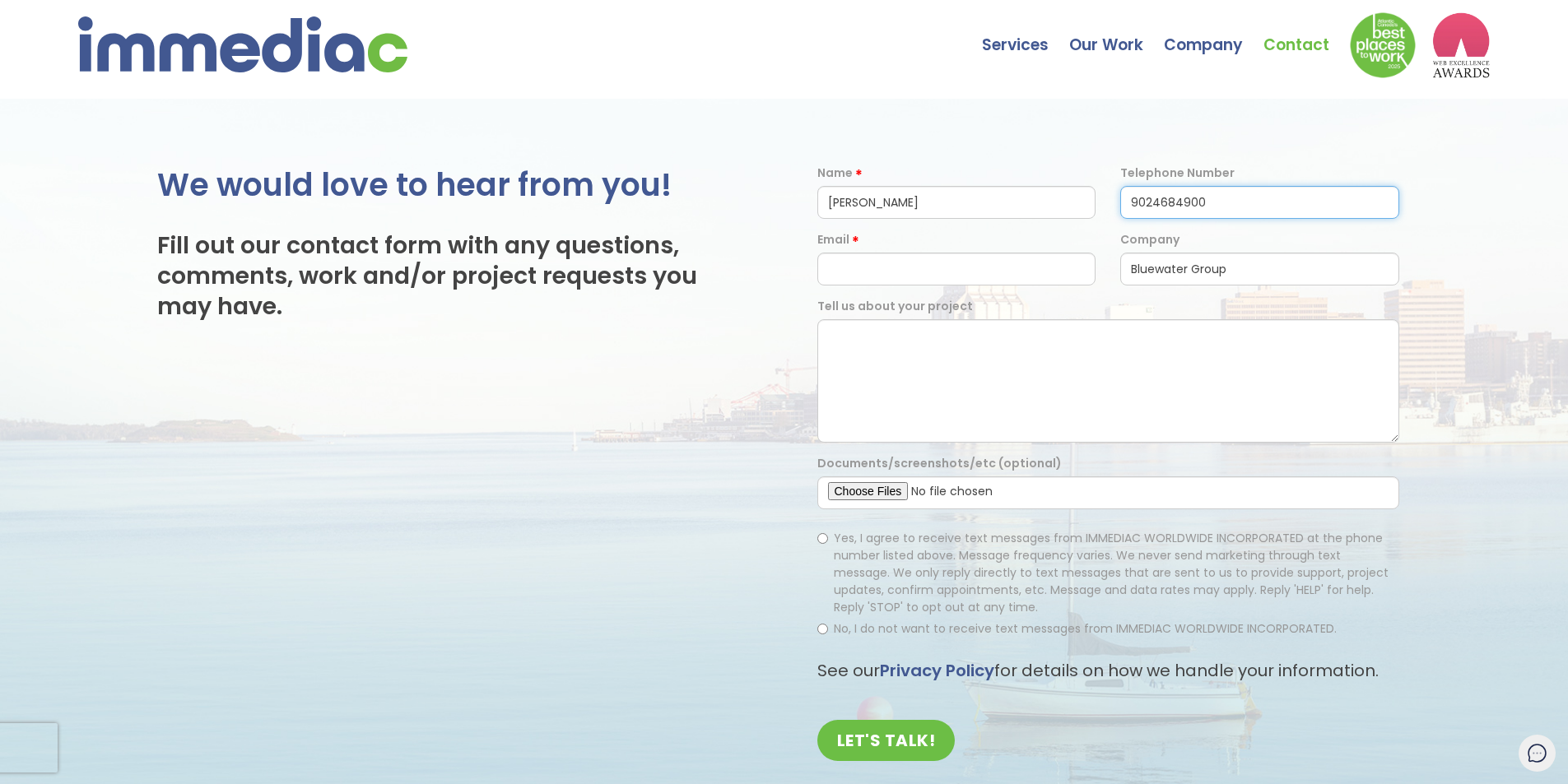
click at [1217, 198] on input "9024684900" at bounding box center [1259, 202] width 279 height 33
drag, startPoint x: 1214, startPoint y: 201, endPoint x: 1178, endPoint y: 204, distance: 36.1
click at [1178, 204] on input "9024684900" at bounding box center [1259, 202] width 279 height 33
click at [1152, 204] on input "9024684900" at bounding box center [1259, 202] width 279 height 33
drag, startPoint x: 1152, startPoint y: 204, endPoint x: 1216, endPoint y: 201, distance: 64.1
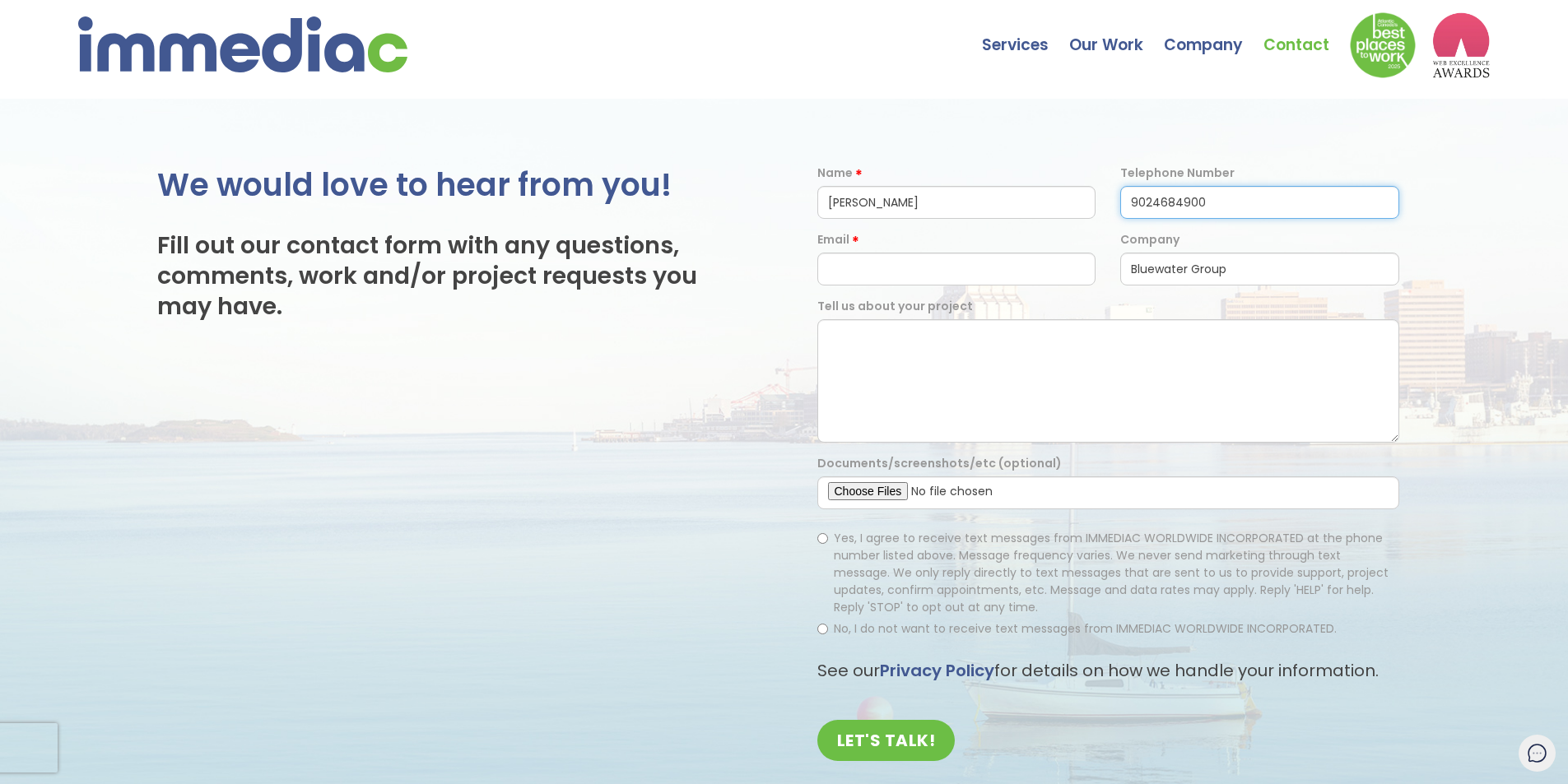
click at [1189, 202] on input "9024684900" at bounding box center [1259, 202] width 279 height 33
click at [1233, 201] on input "9024684900" at bounding box center [1259, 202] width 279 height 33
drag, startPoint x: 1215, startPoint y: 201, endPoint x: 1156, endPoint y: 201, distance: 59.0
click at [1156, 201] on input "9024684900" at bounding box center [1259, 202] width 279 height 33
type input "9022223711"
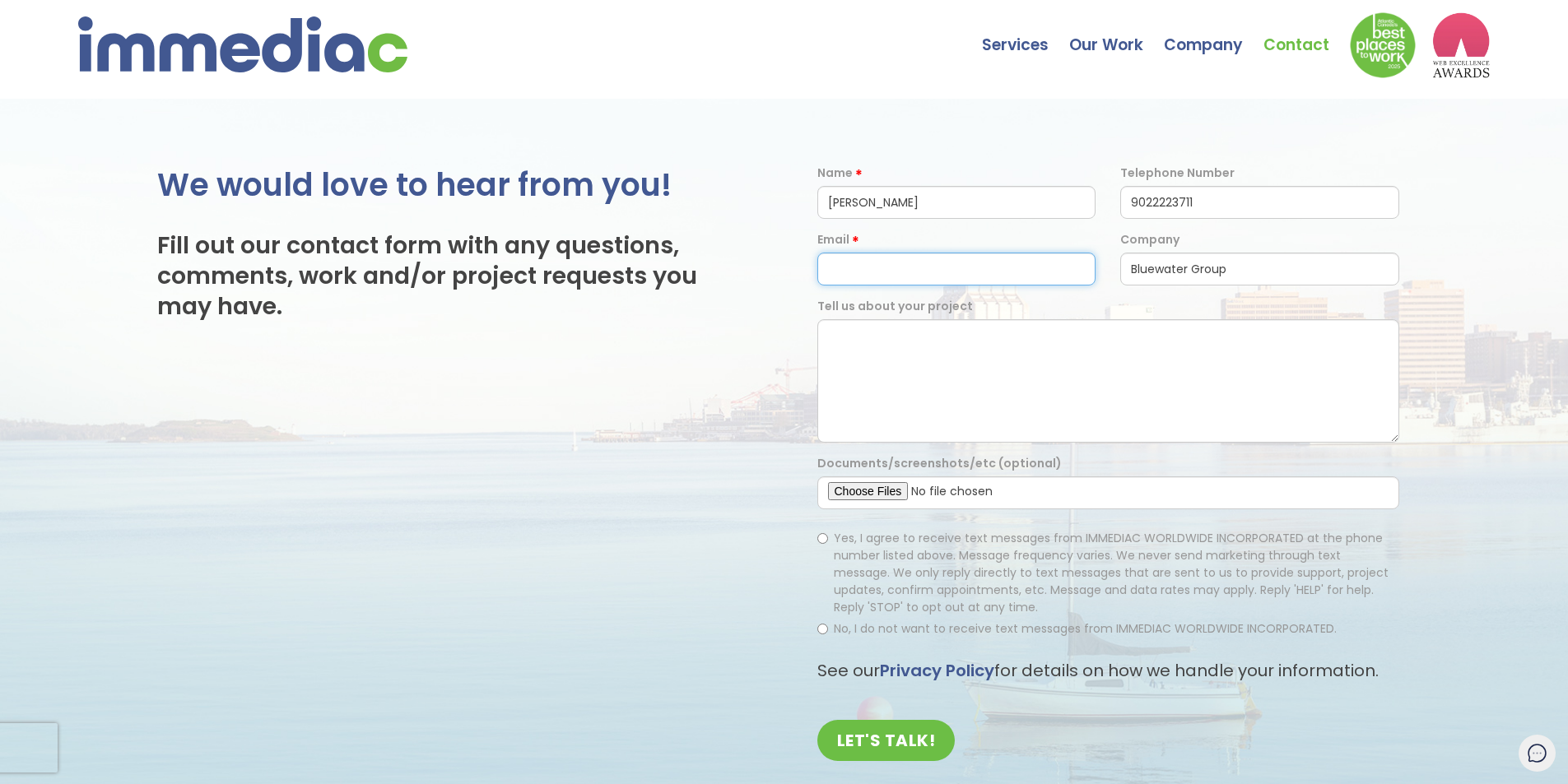
click at [958, 278] on input "email" at bounding box center [956, 268] width 279 height 33
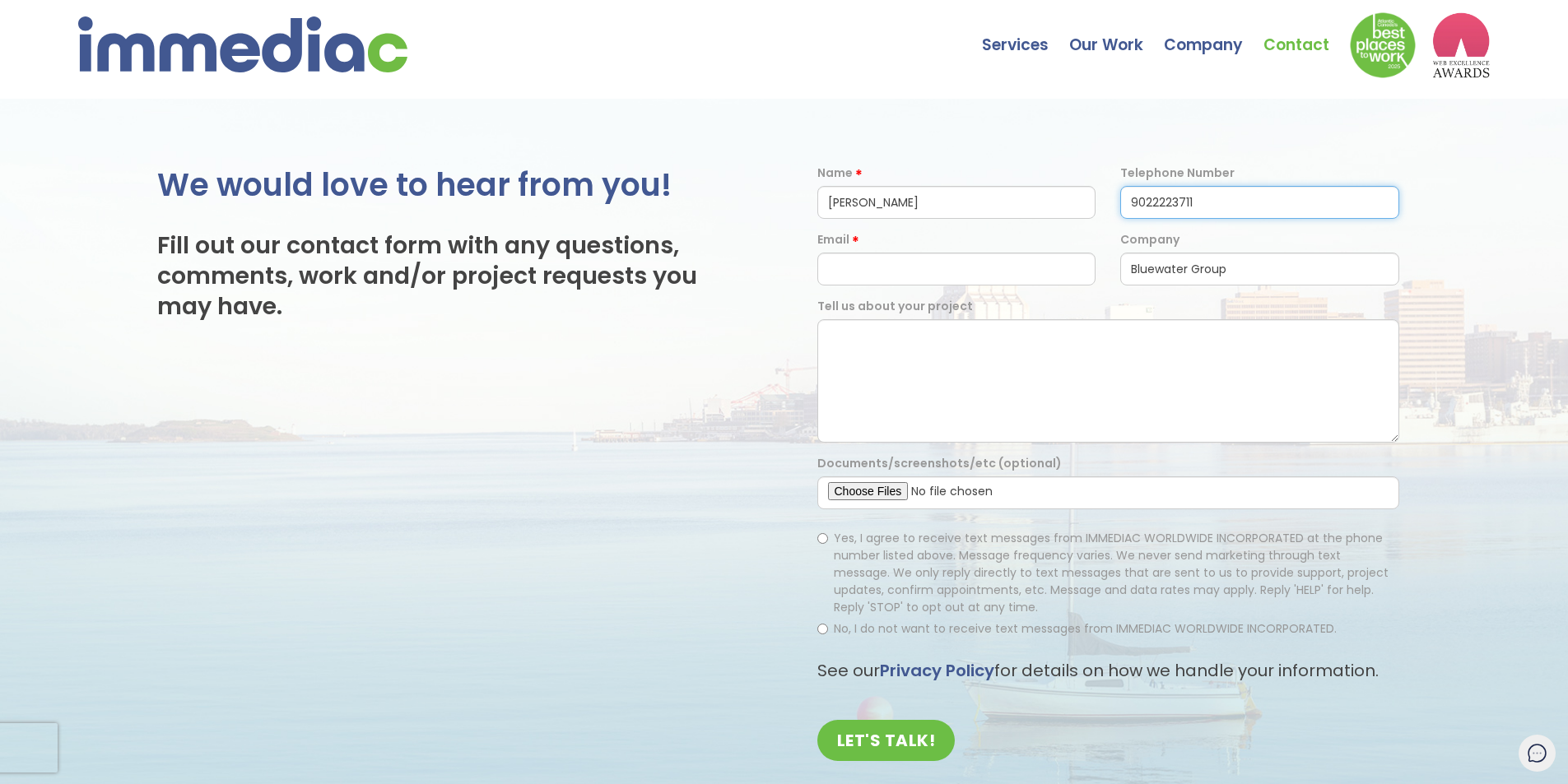
drag, startPoint x: 1169, startPoint y: 201, endPoint x: 1153, endPoint y: 201, distance: 16.0
click at [1153, 201] on input "9022223711" at bounding box center [1259, 202] width 279 height 33
click at [938, 289] on form "Name Zack Wilson Telephone Number 9022223711 Email Company Bluewater Group Tell…" at bounding box center [1108, 468] width 607 height 608
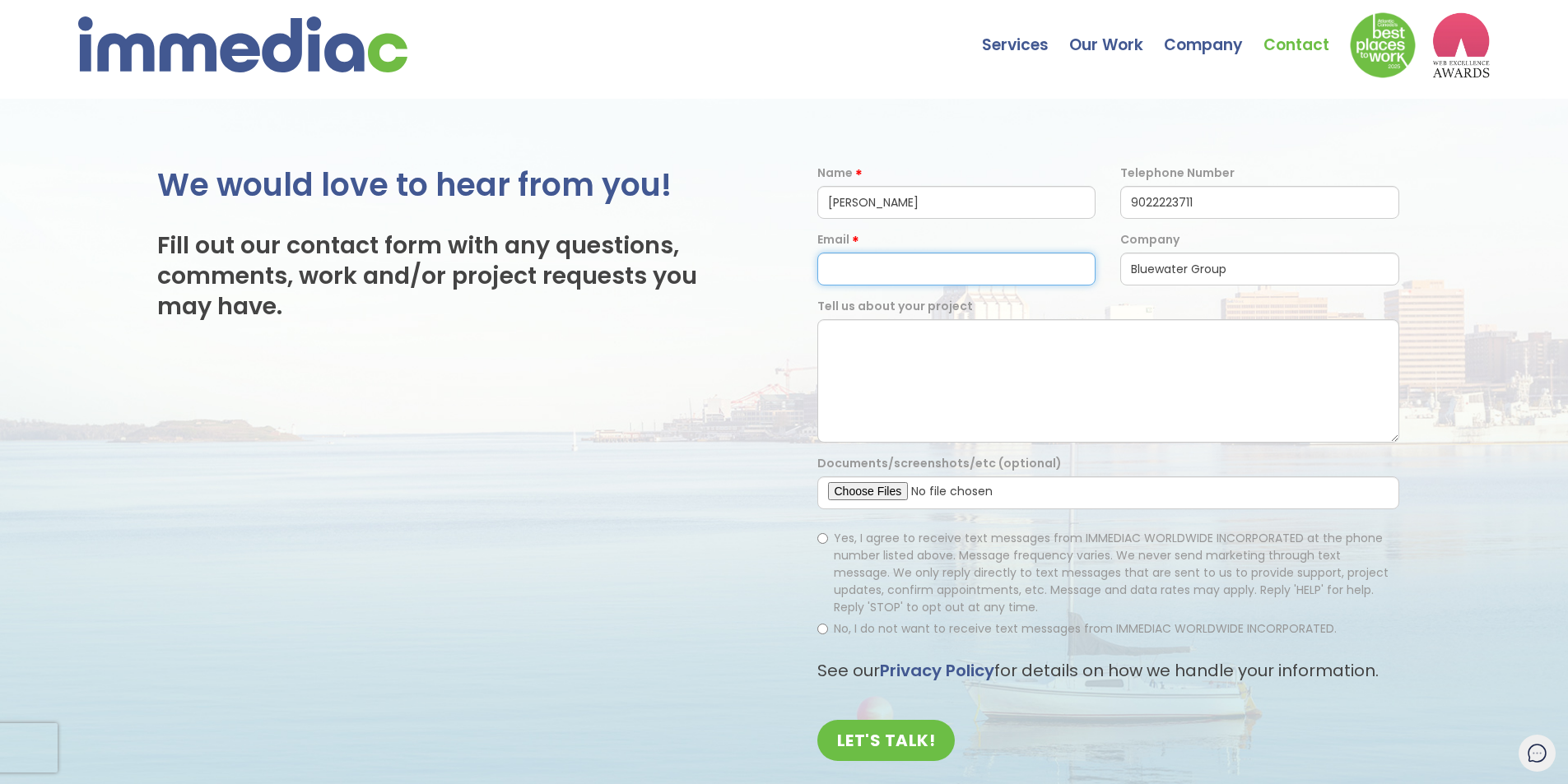
click at [945, 273] on input "email" at bounding box center [956, 268] width 279 height 33
type input "zwilson@bluewatergroup.ca"
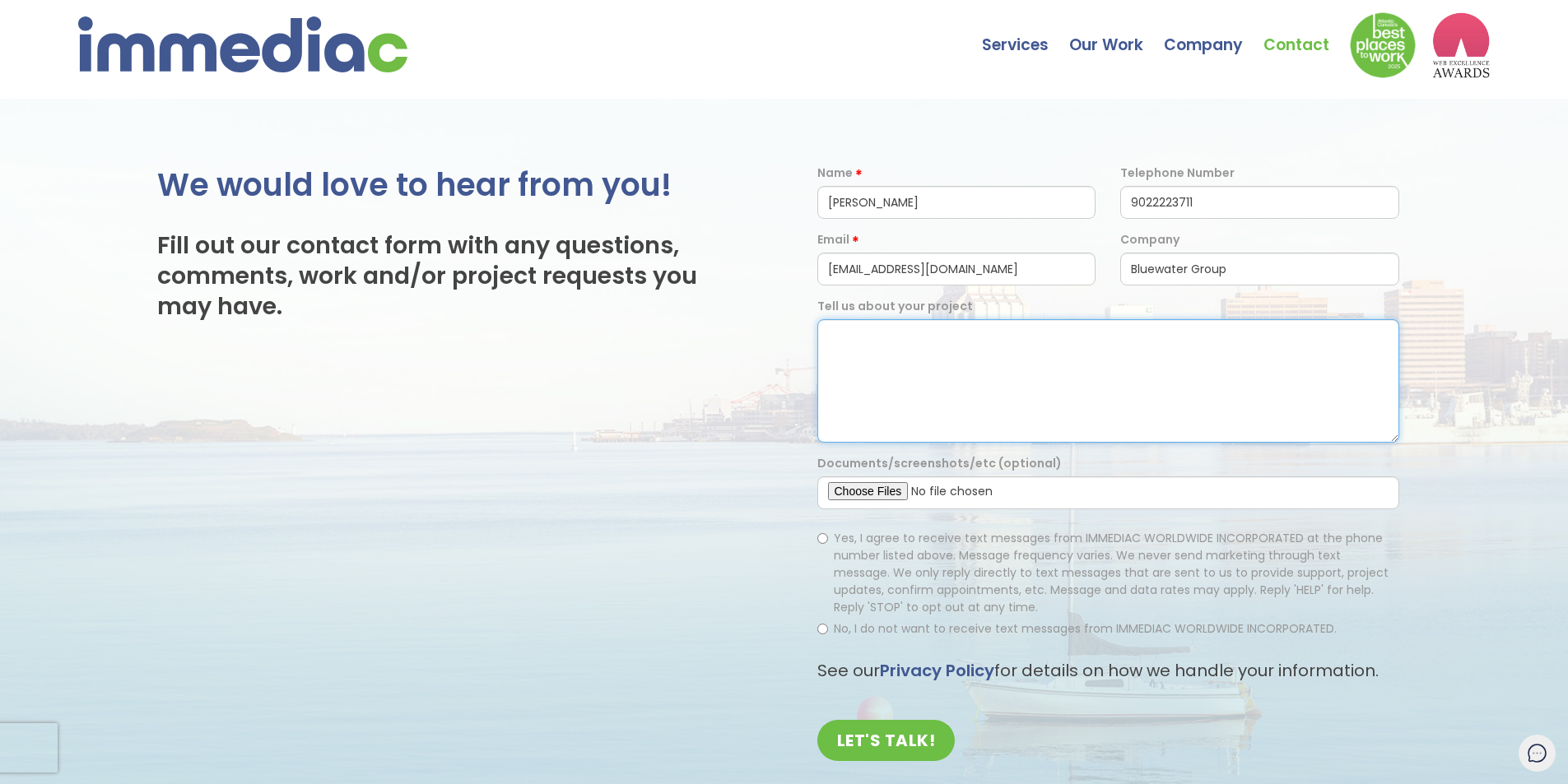
click at [959, 337] on textarea at bounding box center [1108, 381] width 582 height 124
click at [997, 328] on textarea "Looking to get developed a Customer portal with the intention of increasing vis…" at bounding box center [1108, 381] width 582 height 124
click at [1012, 361] on textarea "Looking to get developed a web based customer portal with the intention of incr…" at bounding box center [1108, 381] width 582 height 124
click at [974, 329] on textarea "Looking to get developed a web based customer portal with the intention of incr…" at bounding box center [1108, 381] width 582 height 124
click at [968, 350] on textarea "Looking to get developed a web based customer portal with the intention of incr…" at bounding box center [1108, 381] width 582 height 124
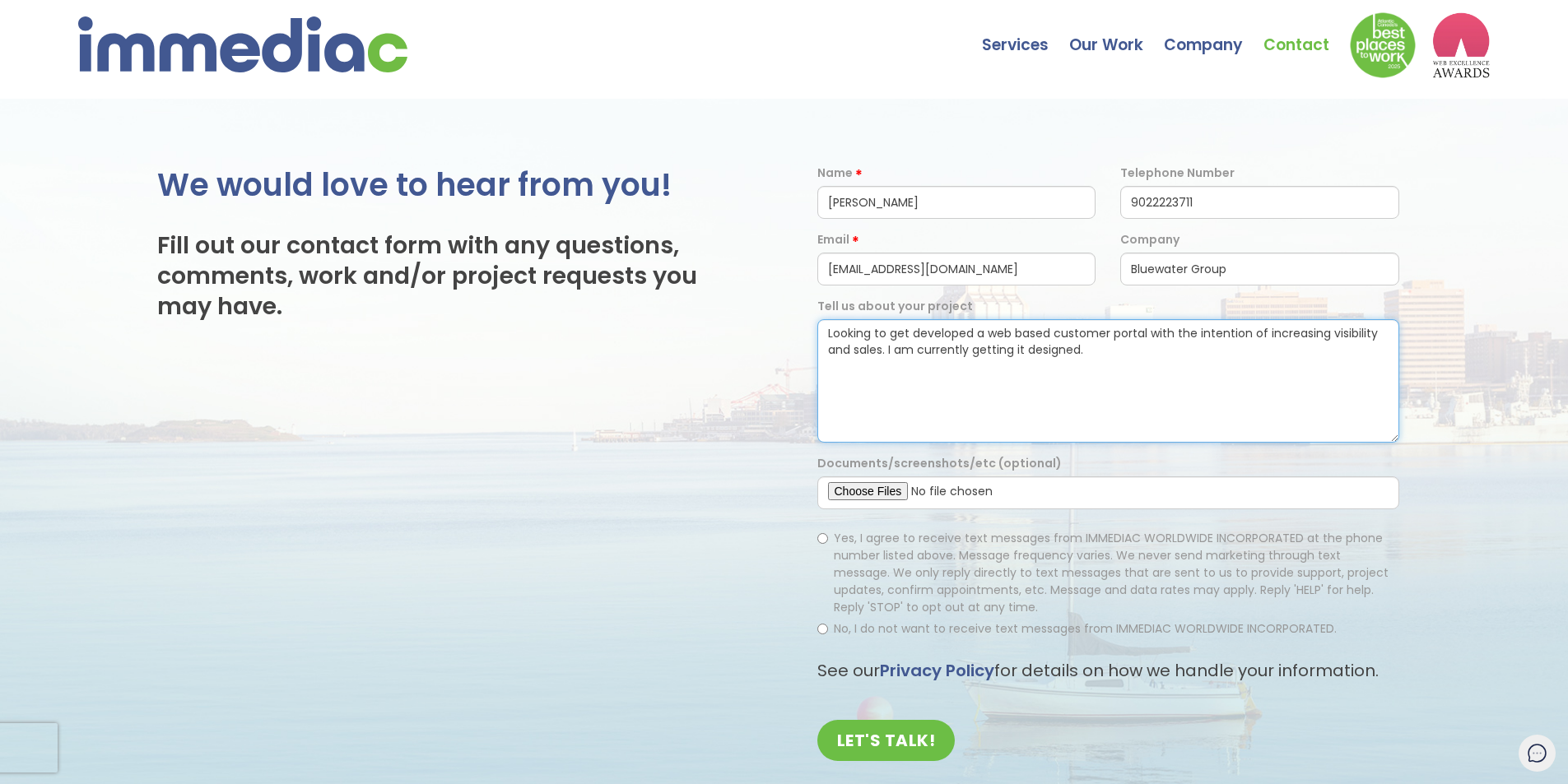
type textarea "Looking to get developed a web based customer portal with the intention of incr…"
click at [1120, 344] on textarea "Looking to get developed a web based customer portal with the intention of incr…" at bounding box center [1108, 381] width 582 height 124
click at [1183, 350] on textarea "Looking to get developed a web based customer portal with the intention of incr…" at bounding box center [1108, 381] width 582 height 124
click at [1108, 352] on textarea "Looking to get developed a web based customer portal with the intention of incr…" at bounding box center [1108, 381] width 582 height 124
click at [886, 545] on span "Yes, I agree to receive text messages from IMMEDIAC WORLDWIDE INCORPORATED at t…" at bounding box center [1111, 571] width 555 height 85
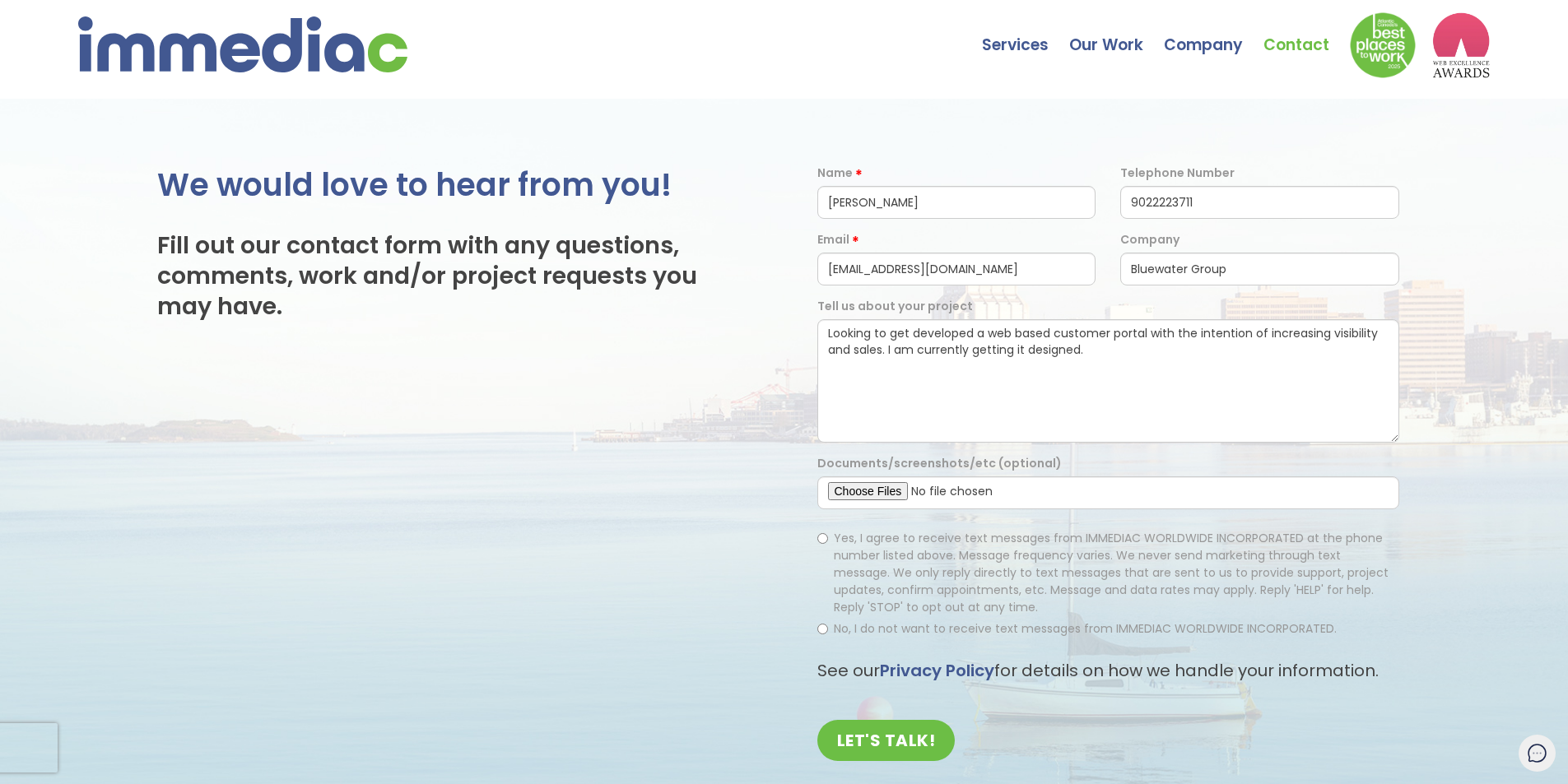
click at [828, 544] on input "Yes, I agree to receive text messages from IMMEDIAC WORLDWIDE INCORPORATED at t…" at bounding box center [822, 538] width 11 height 11
radio input "true"
click at [893, 750] on input "LET'S TALK!" at bounding box center [886, 740] width 138 height 41
